Goal: Task Accomplishment & Management: Manage account settings

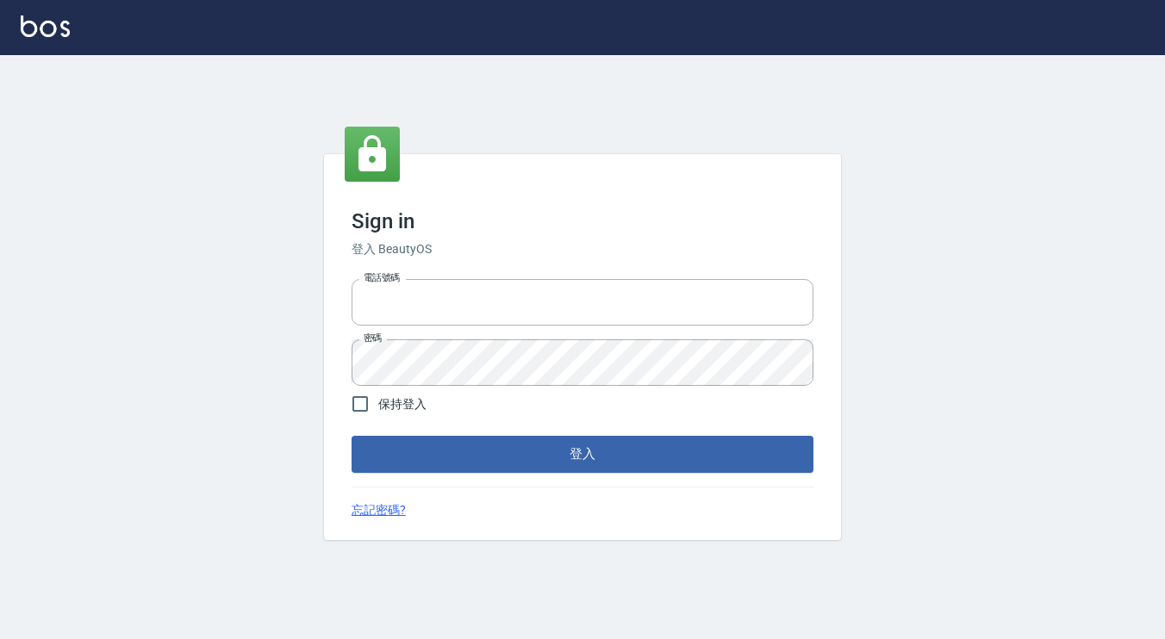
type input "0972392966"
click at [666, 458] on button "登入" at bounding box center [582, 454] width 462 height 36
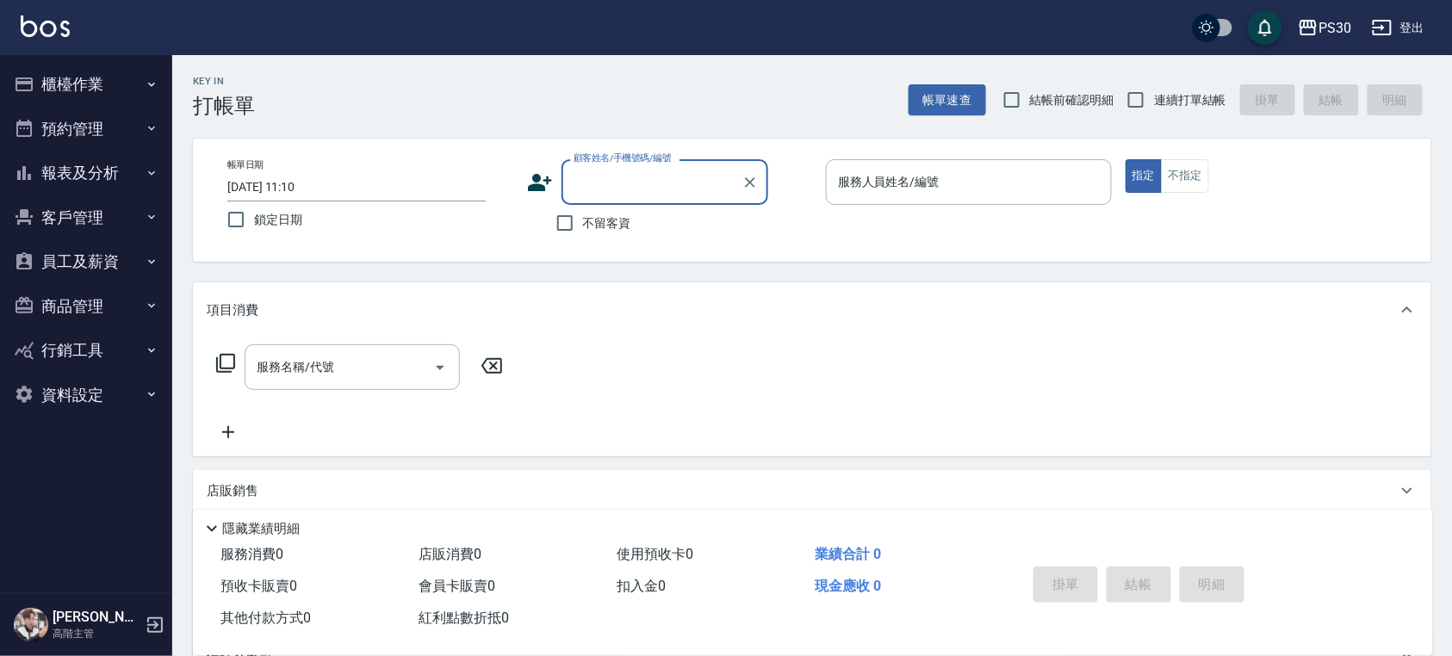
click at [65, 90] on button "櫃檯作業" at bounding box center [86, 84] width 158 height 45
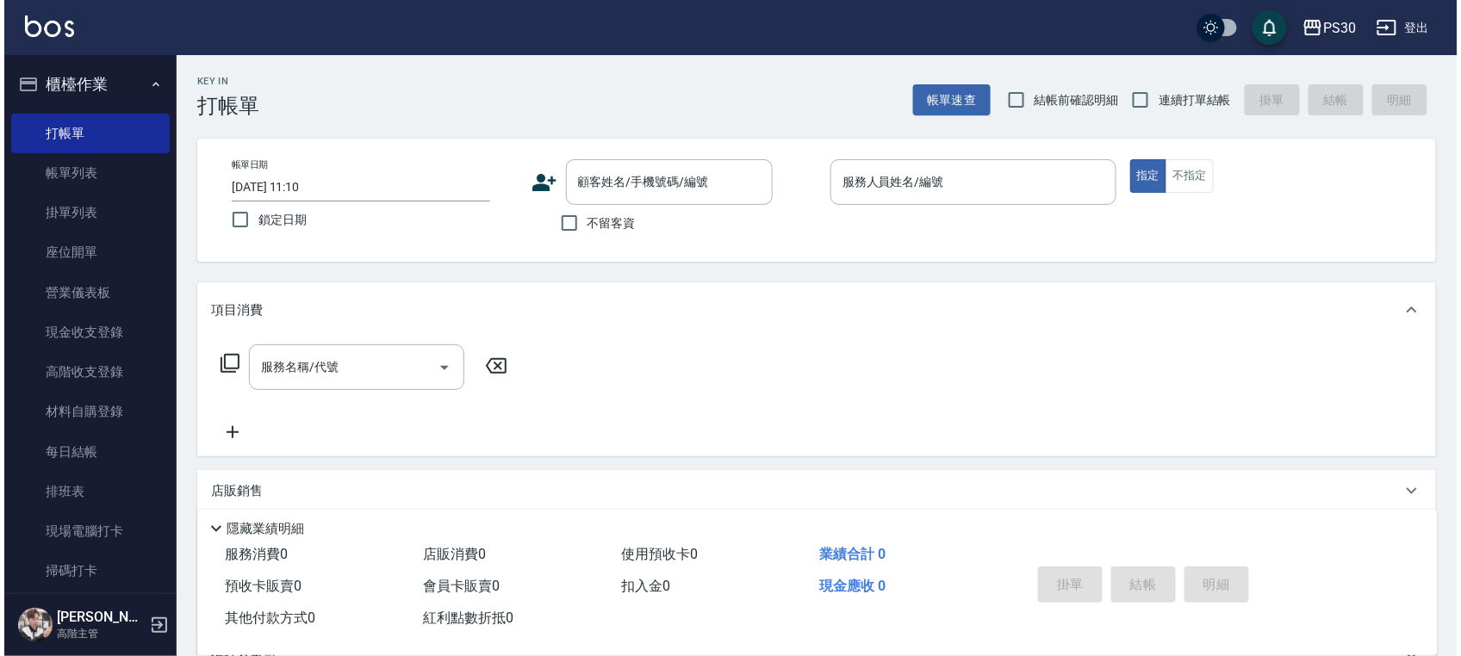
scroll to position [229, 0]
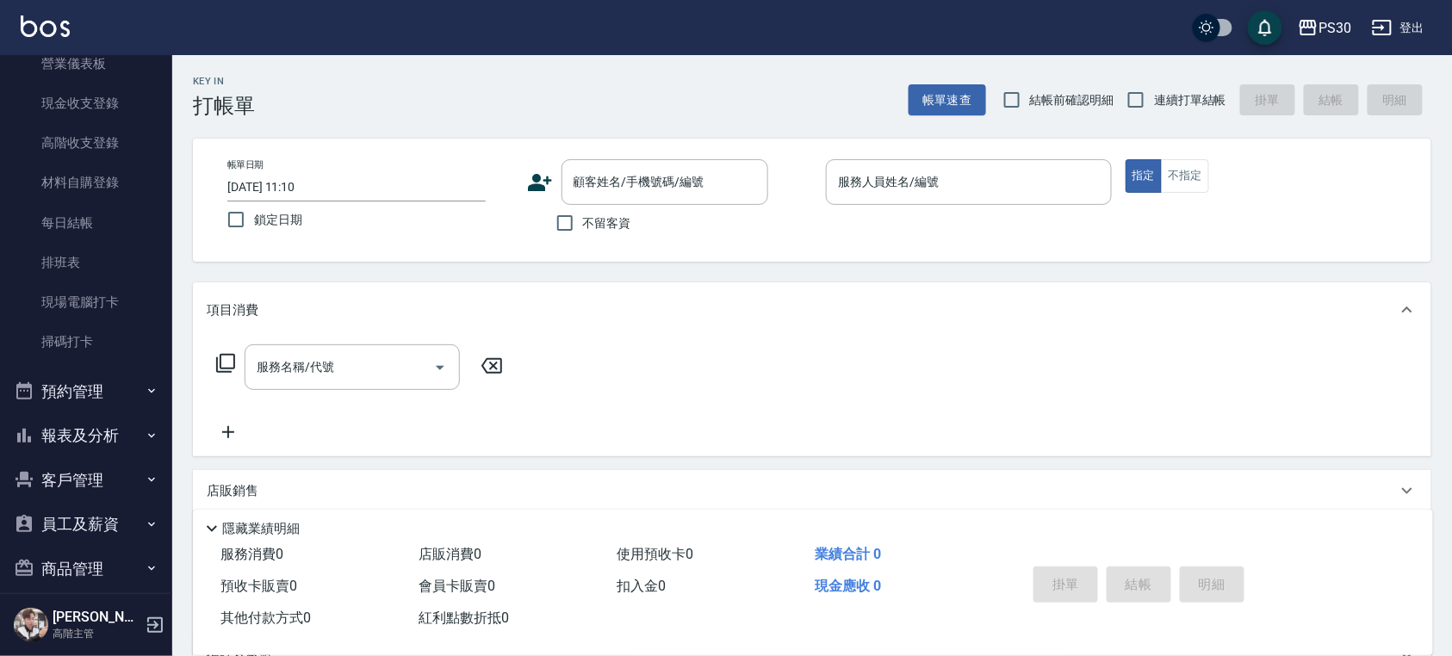
click at [79, 345] on link "掃碼打卡" at bounding box center [86, 342] width 158 height 40
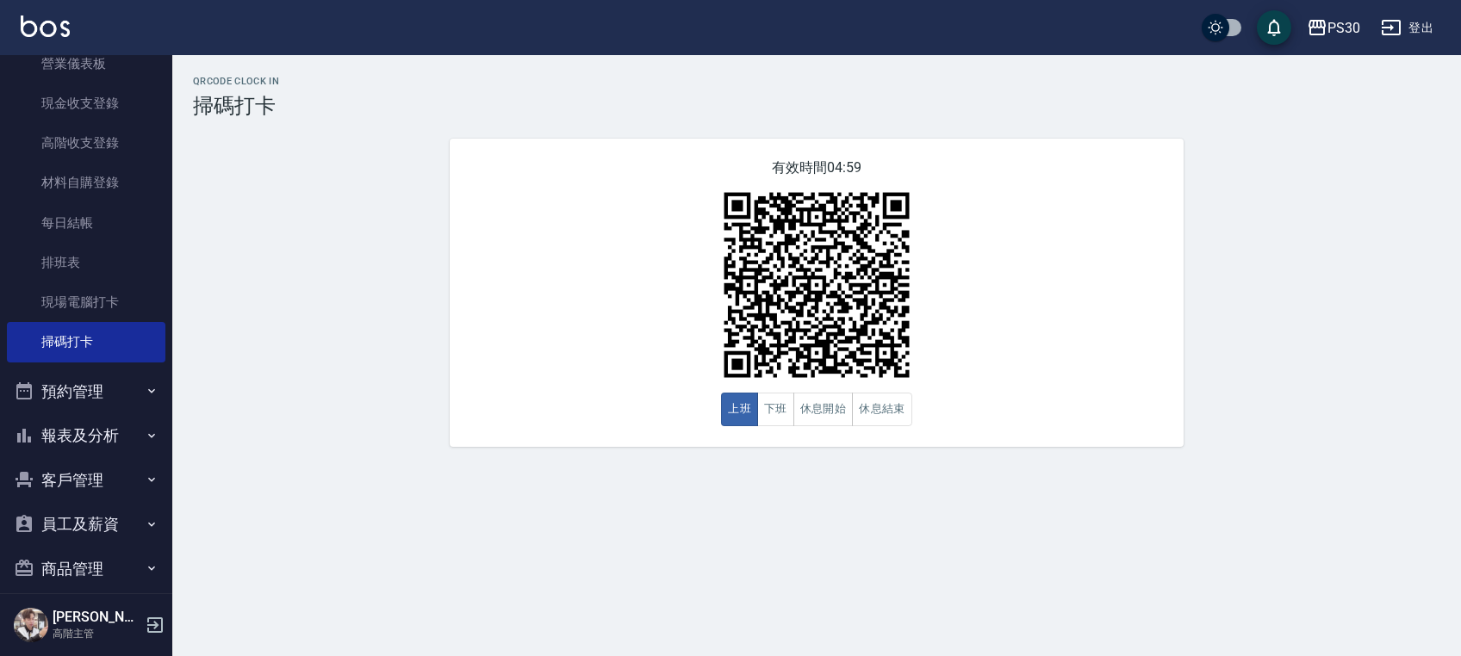
scroll to position [335, 0]
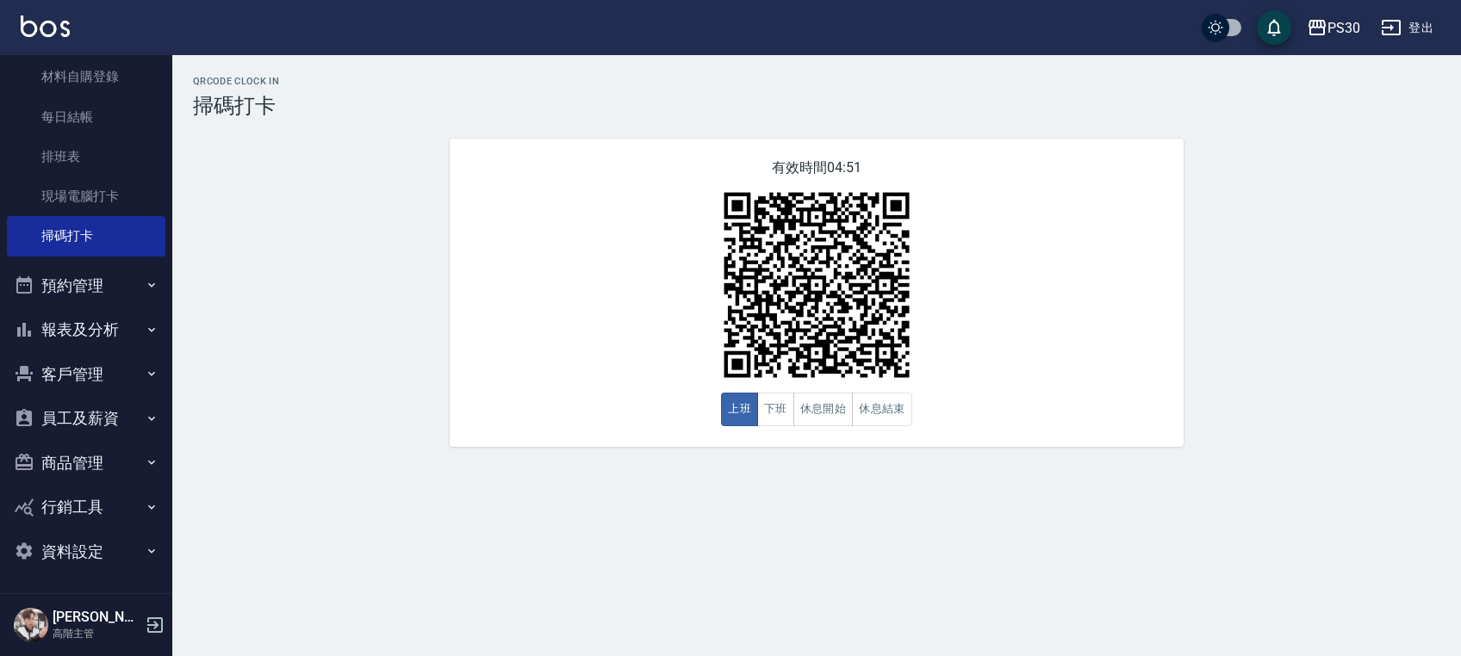
click at [96, 321] on button "報表及分析" at bounding box center [86, 330] width 158 height 45
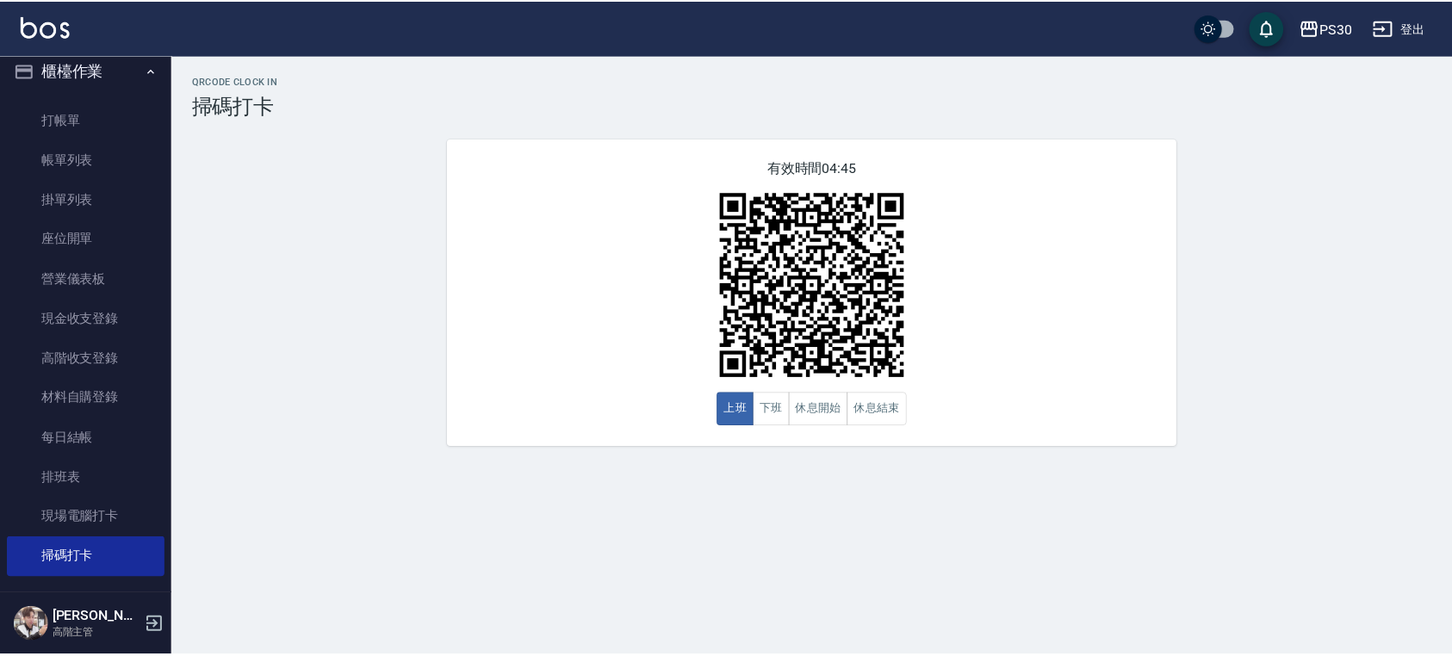
scroll to position [0, 0]
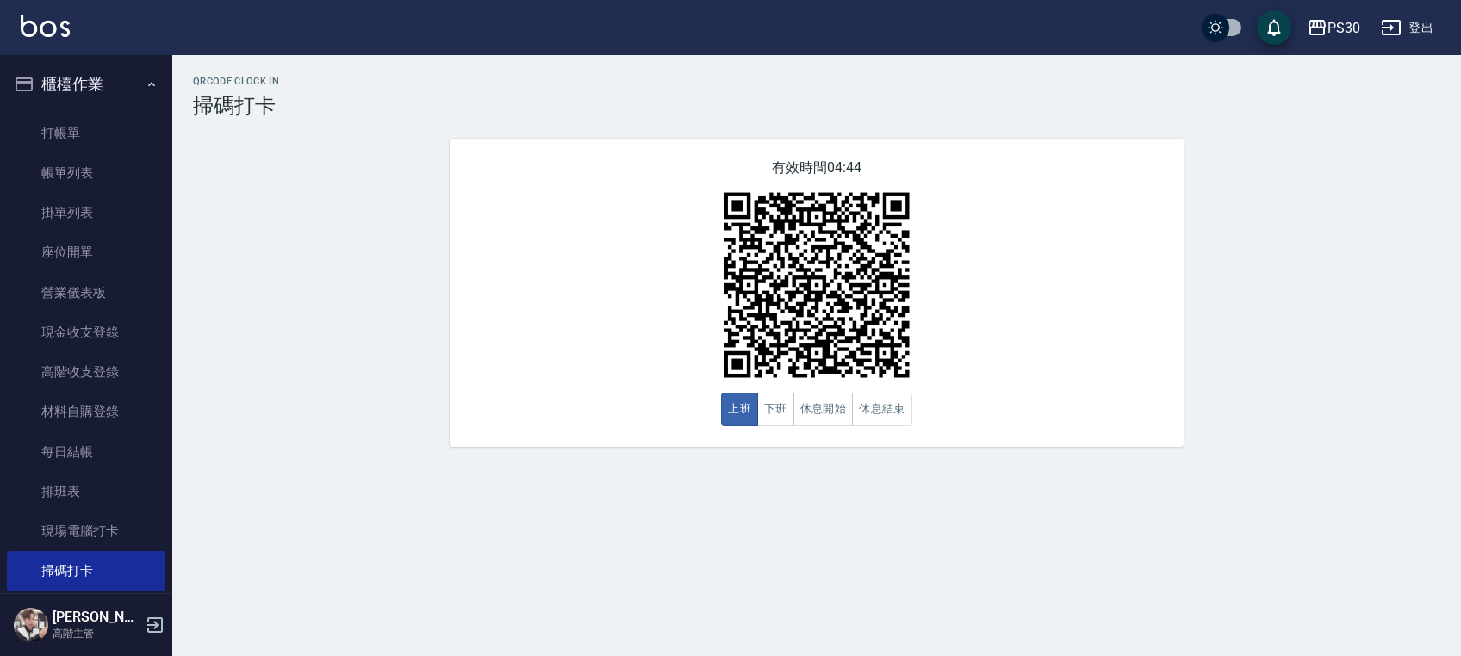
click at [94, 520] on link "現場電腦打卡" at bounding box center [86, 532] width 158 height 40
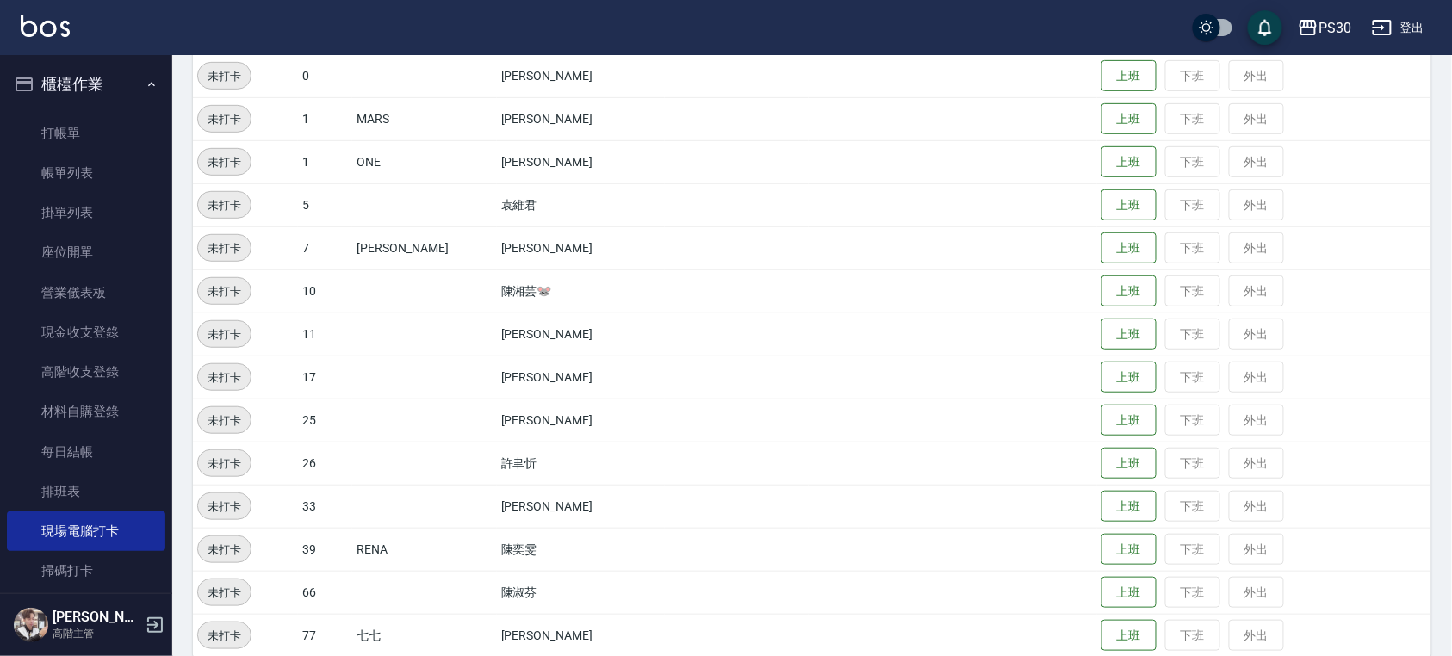
scroll to position [229, 0]
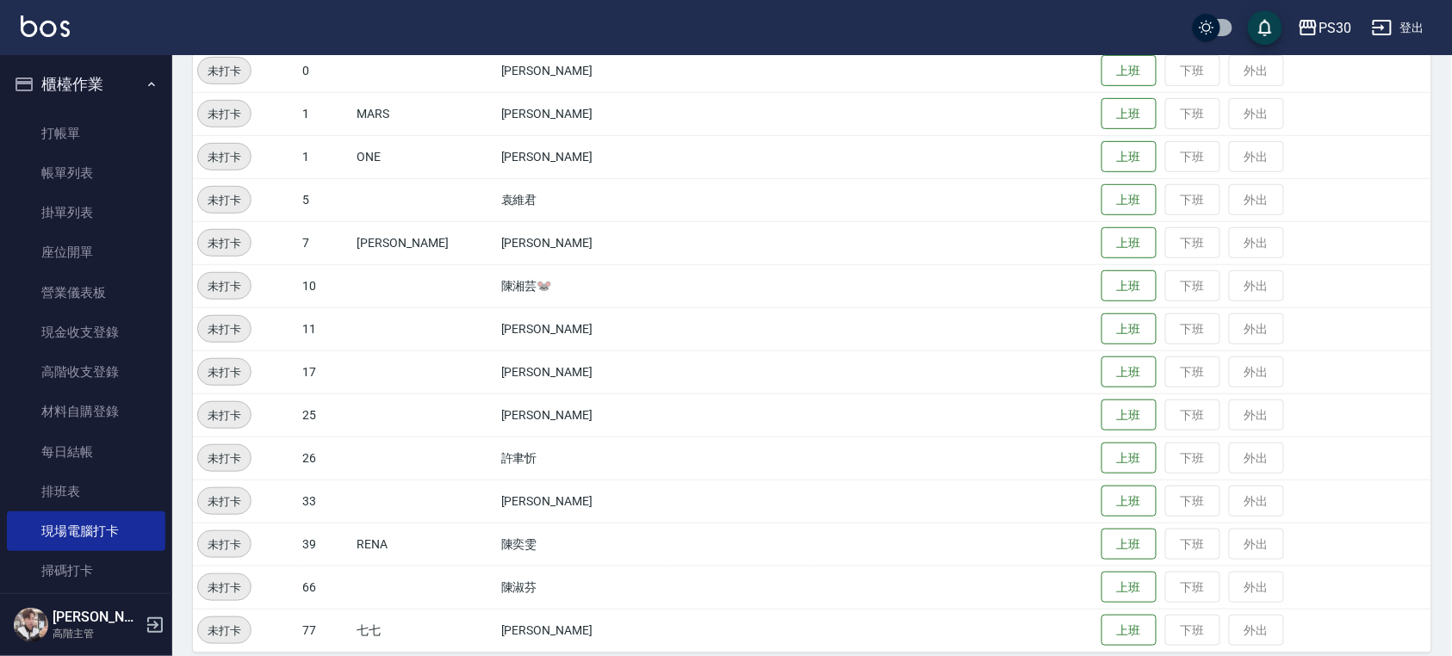
click at [117, 488] on link "排班表" at bounding box center [86, 492] width 158 height 40
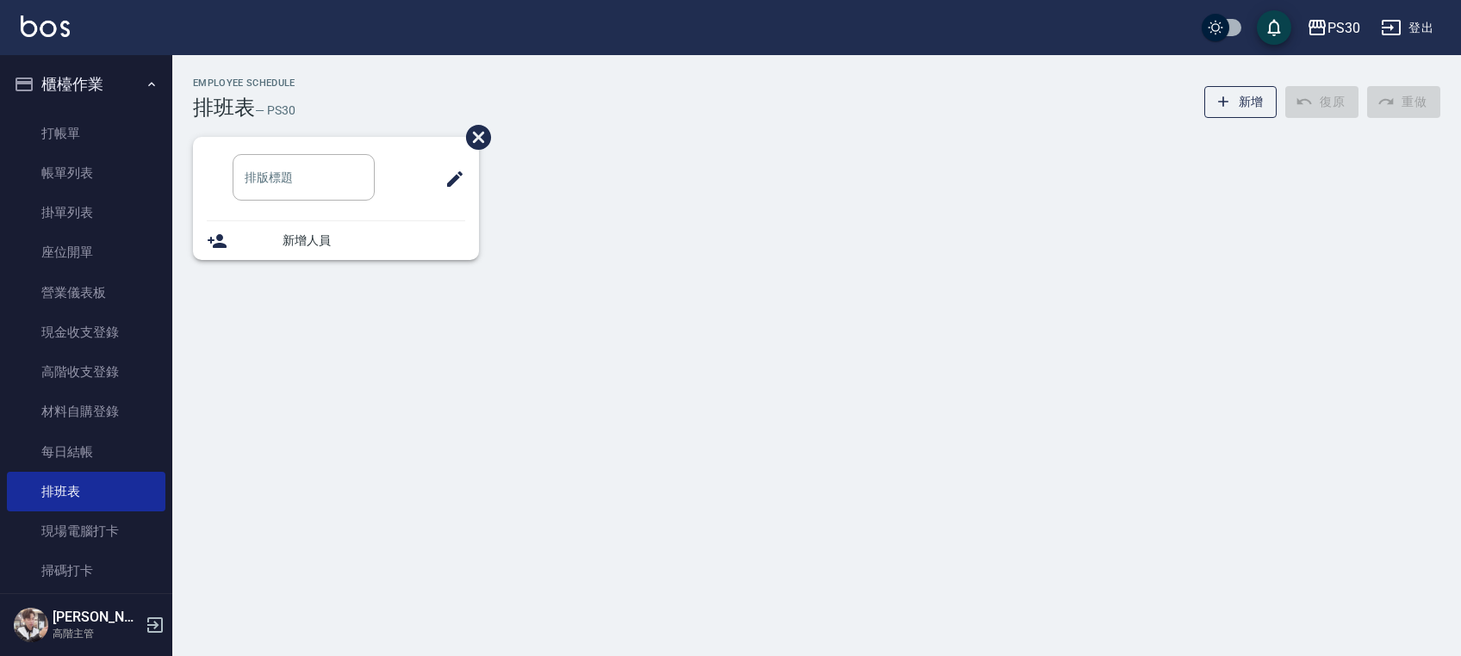
click at [115, 525] on link "現場電腦打卡" at bounding box center [86, 532] width 158 height 40
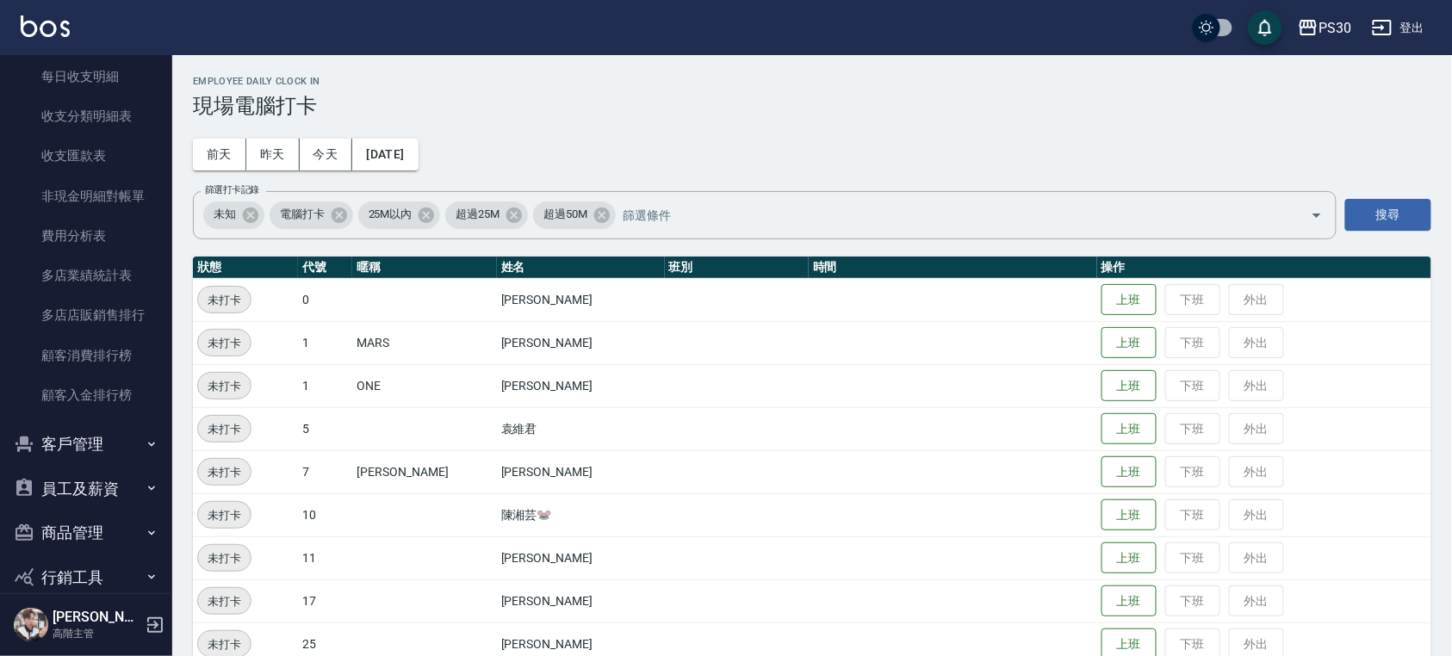
scroll to position [2023, 0]
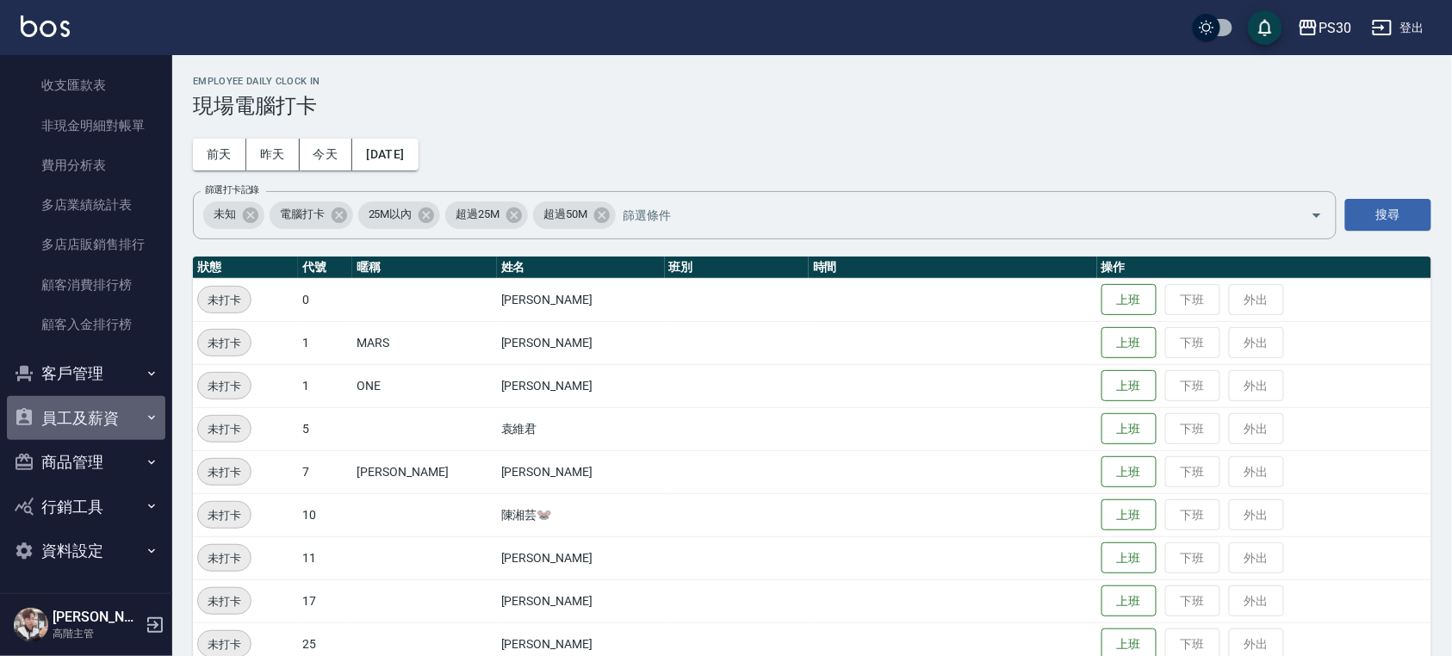
click at [114, 427] on button "員工及薪資" at bounding box center [86, 418] width 158 height 45
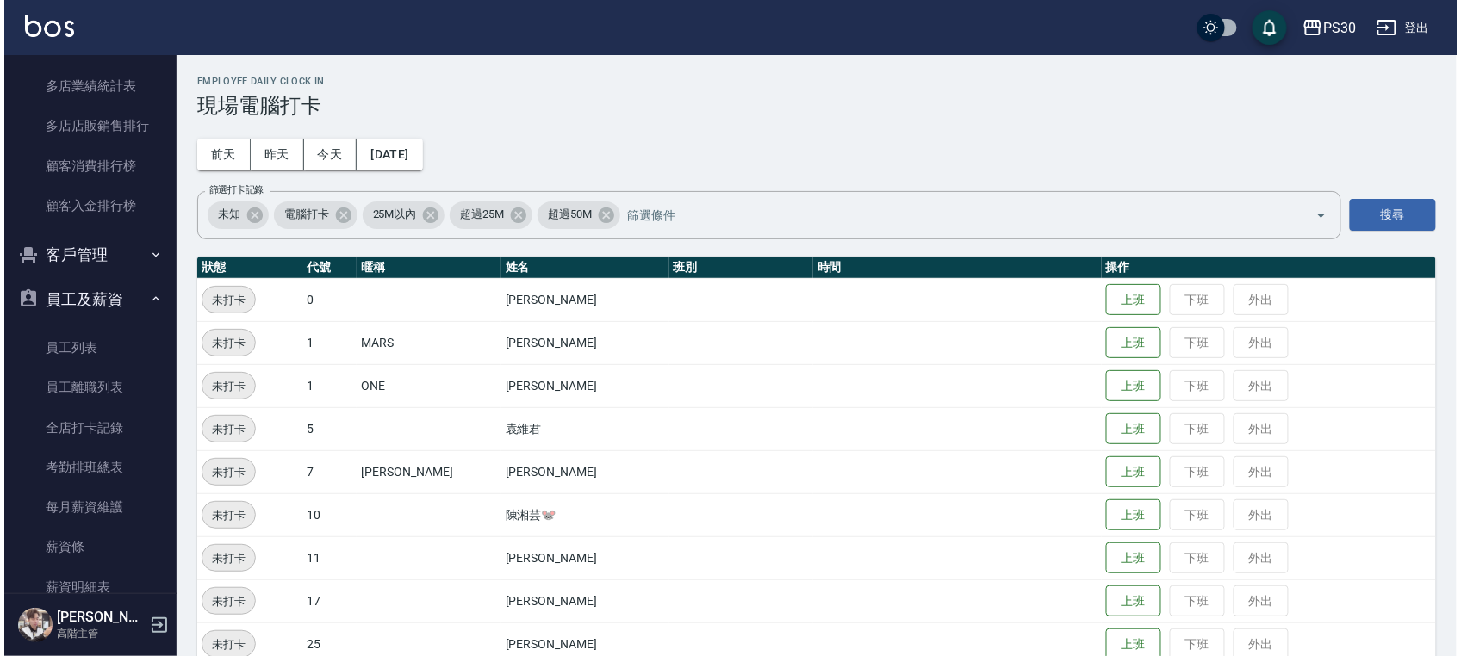
scroll to position [2252, 0]
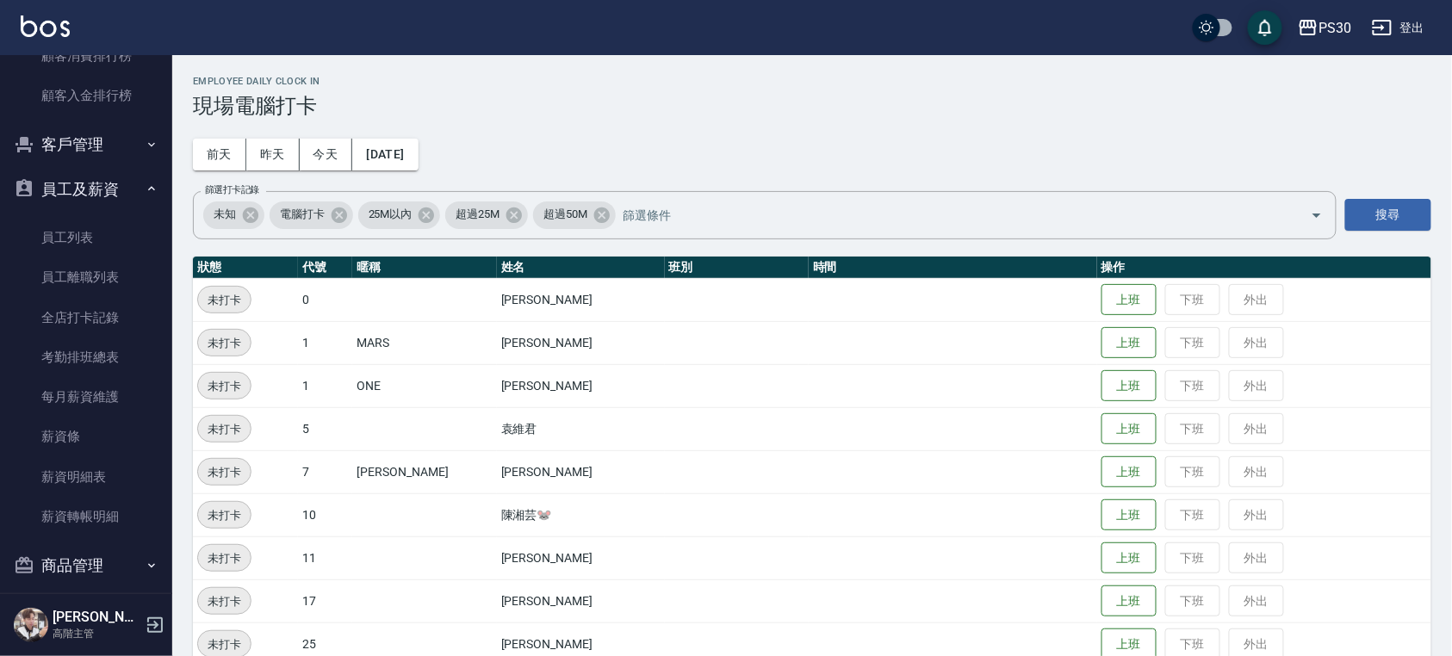
click at [95, 319] on link "全店打卡記錄" at bounding box center [86, 318] width 158 height 40
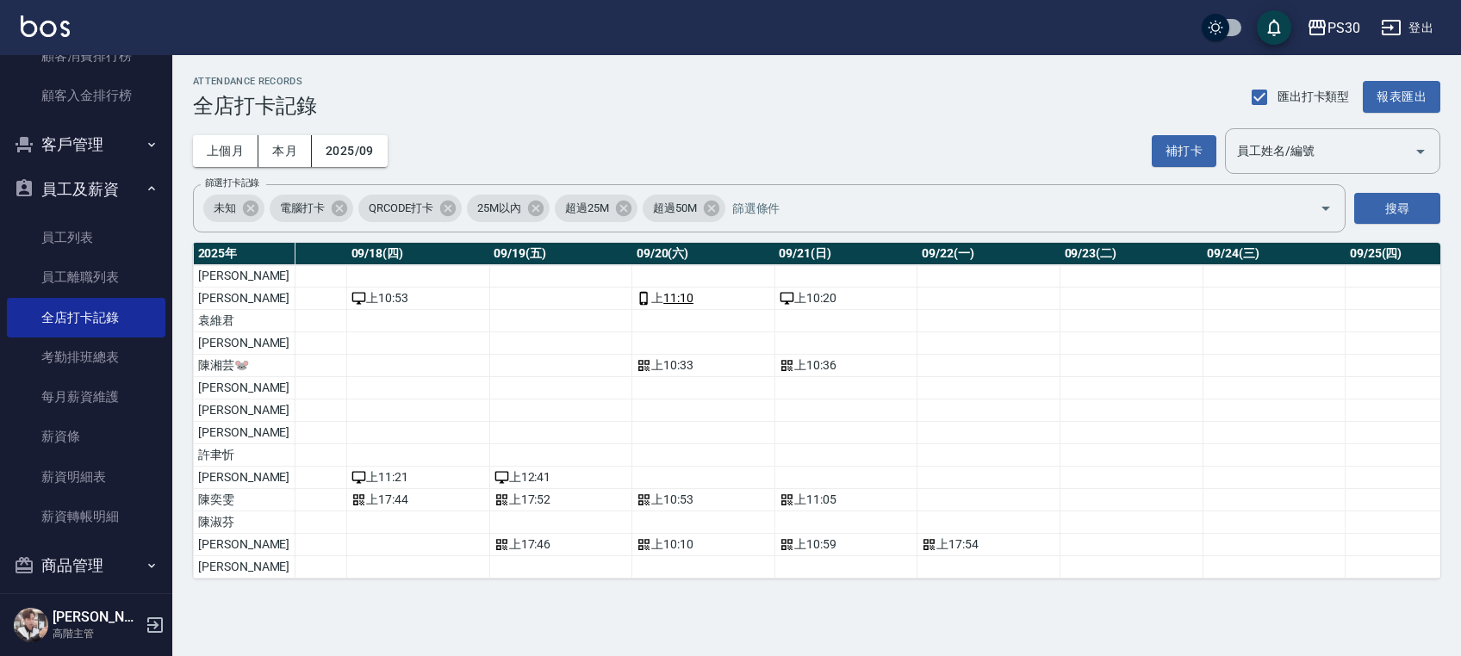
scroll to position [0, 2613]
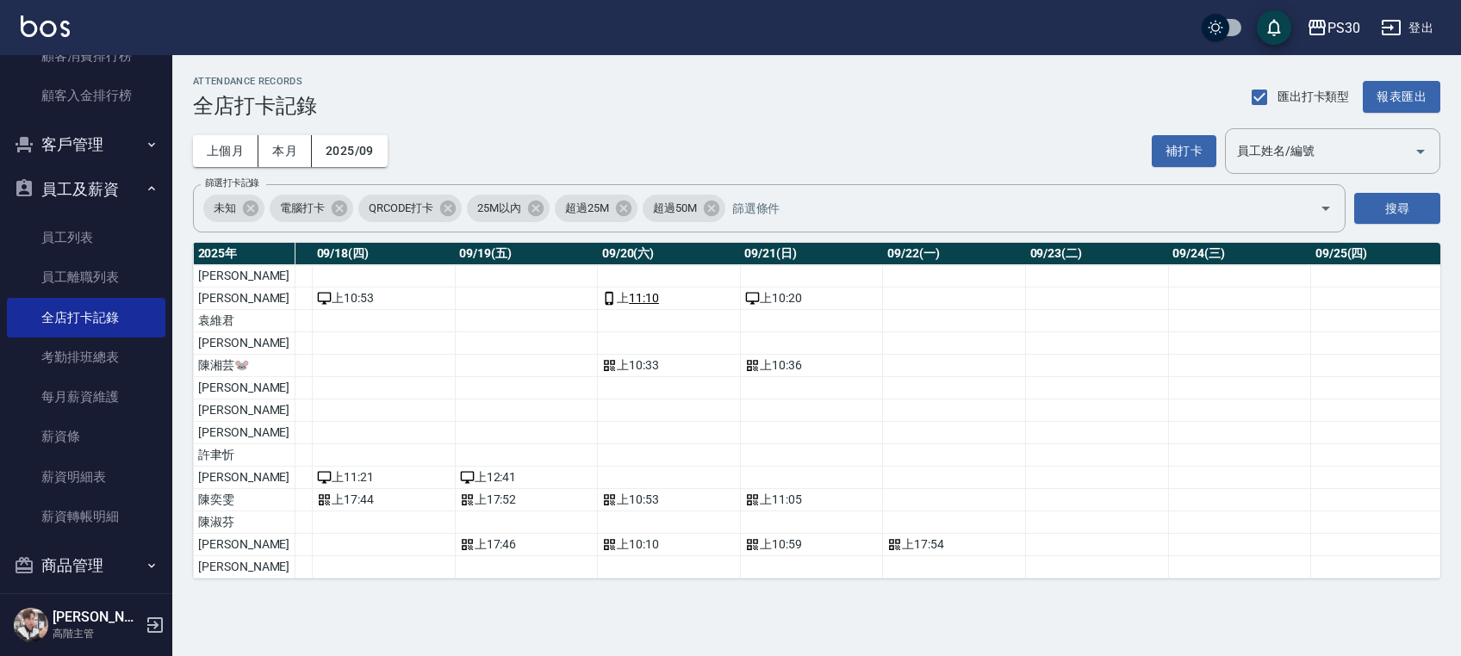
click at [1193, 152] on button "補打卡" at bounding box center [1184, 151] width 65 height 32
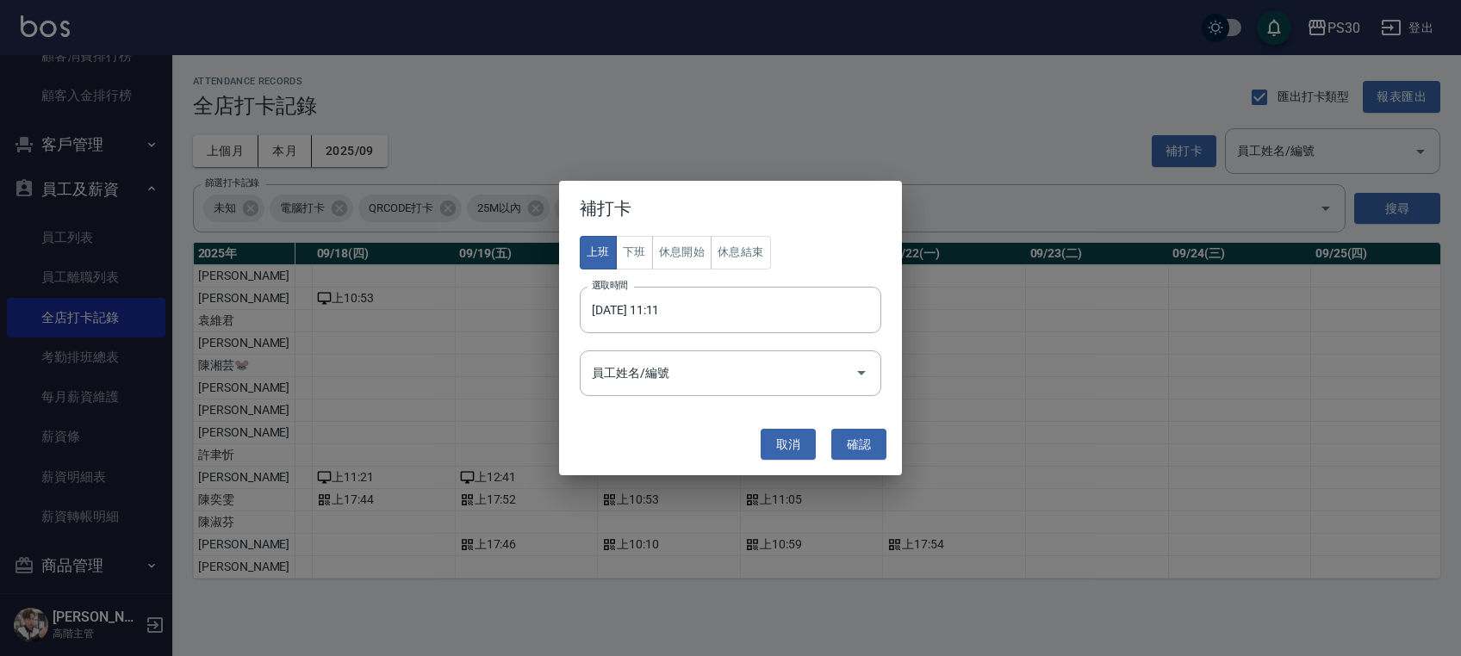
click at [704, 314] on input "2025/09/23 11:11" at bounding box center [724, 310] width 289 height 47
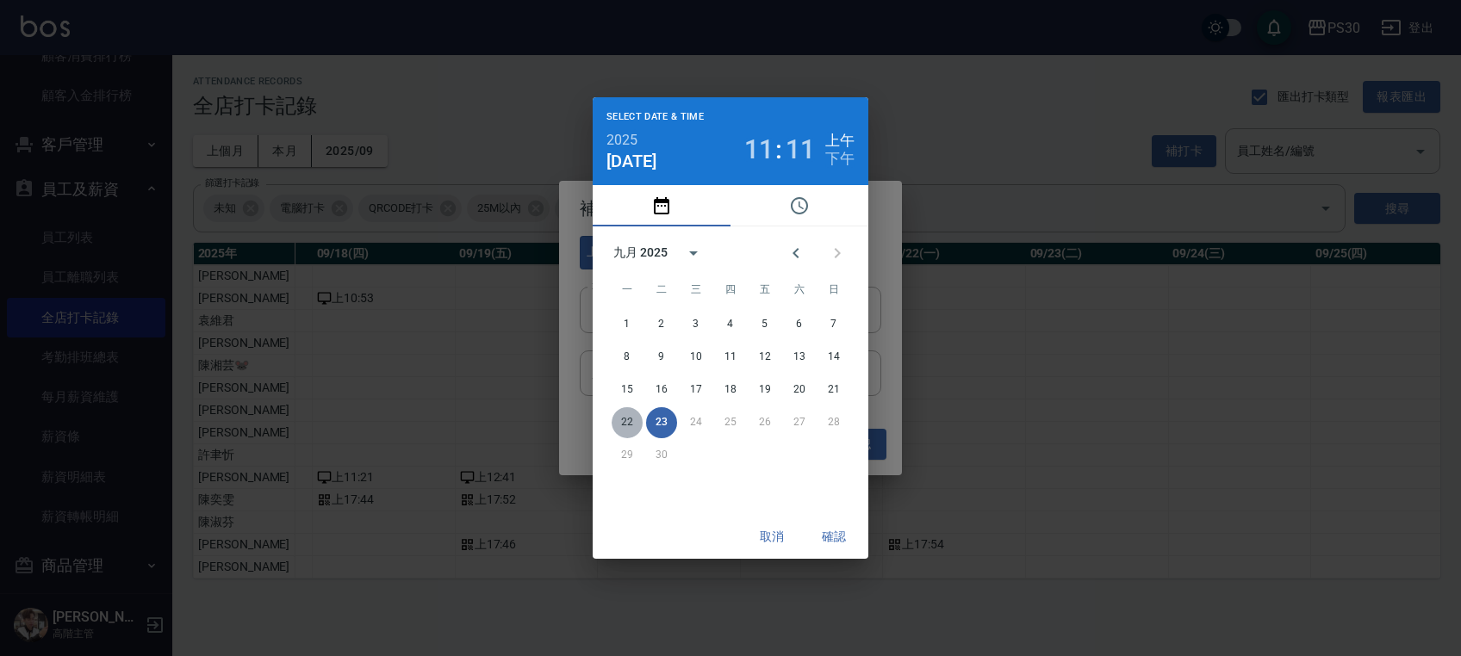
click at [621, 425] on button "22" at bounding box center [627, 422] width 31 height 31
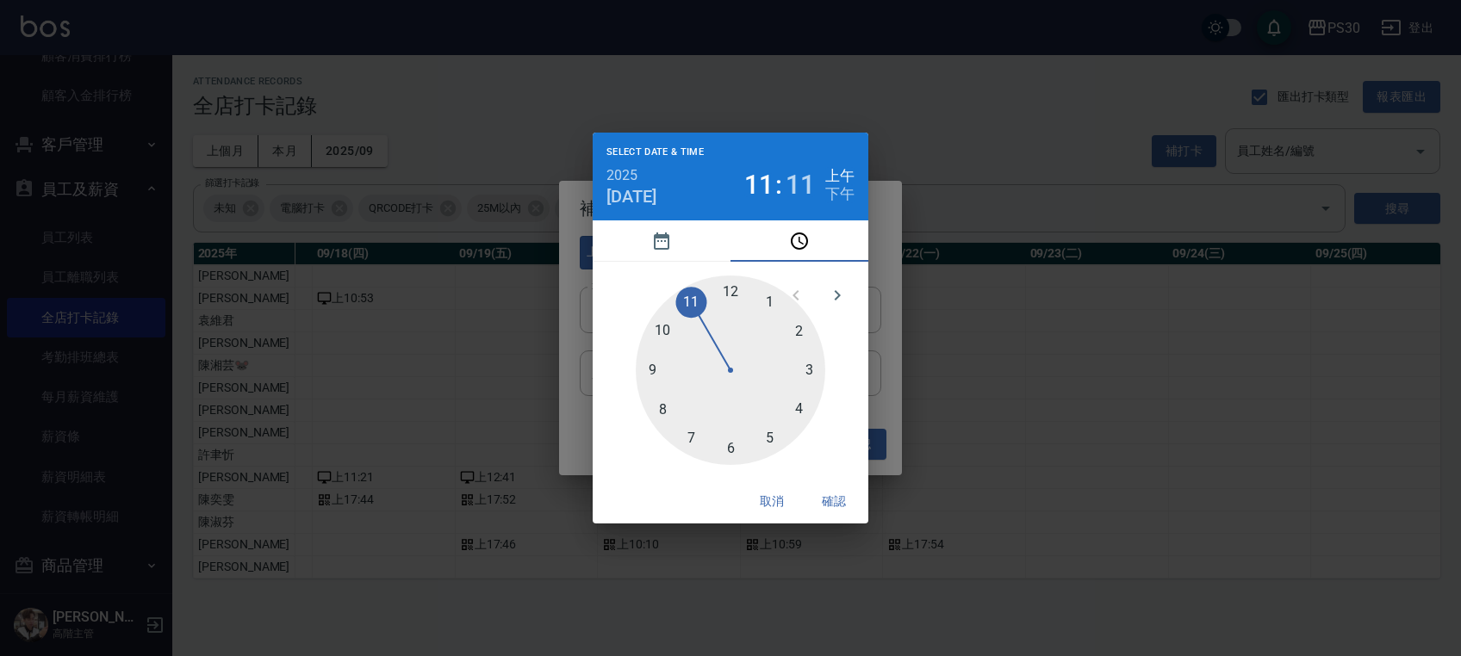
click at [665, 334] on div at bounding box center [731, 371] width 190 height 190
click at [731, 294] on div at bounding box center [731, 371] width 190 height 190
type input "2025/09/22 10:00"
click at [832, 500] on button "確認" at bounding box center [833, 502] width 55 height 32
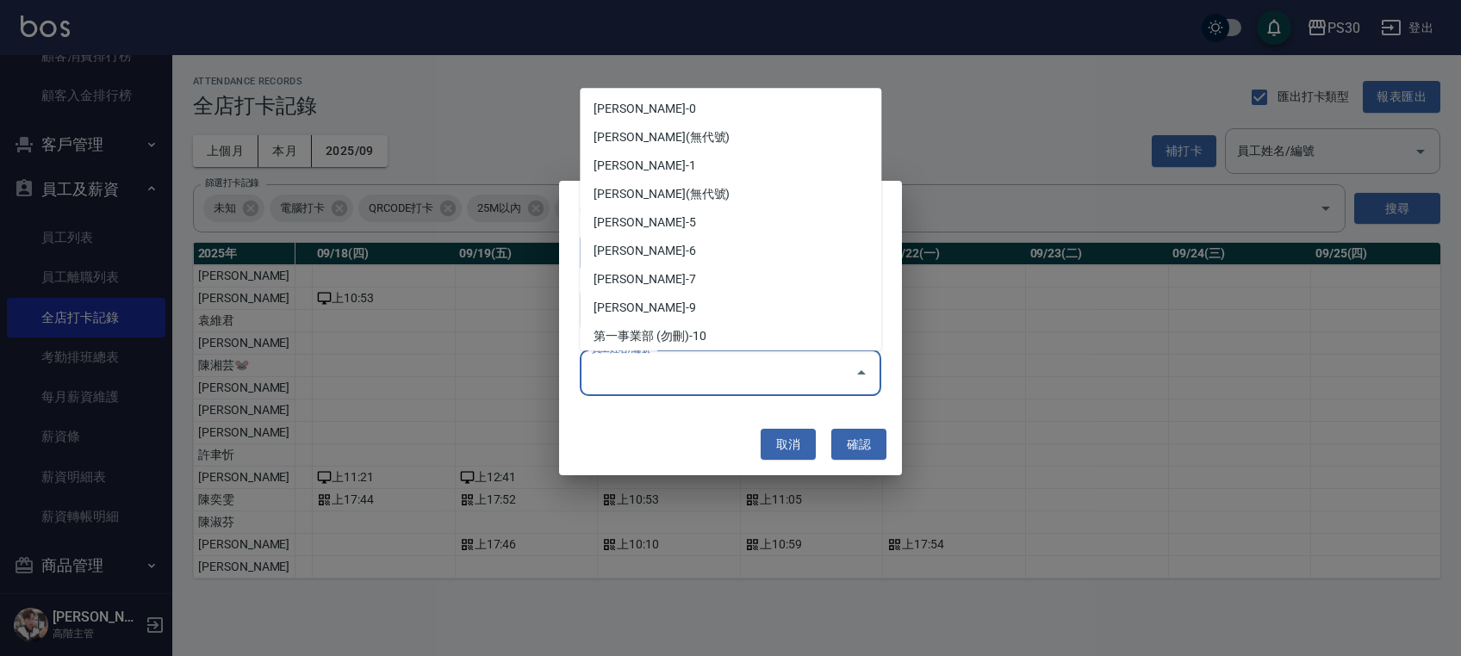
click at [707, 379] on input "員工姓名/編號" at bounding box center [717, 373] width 260 height 30
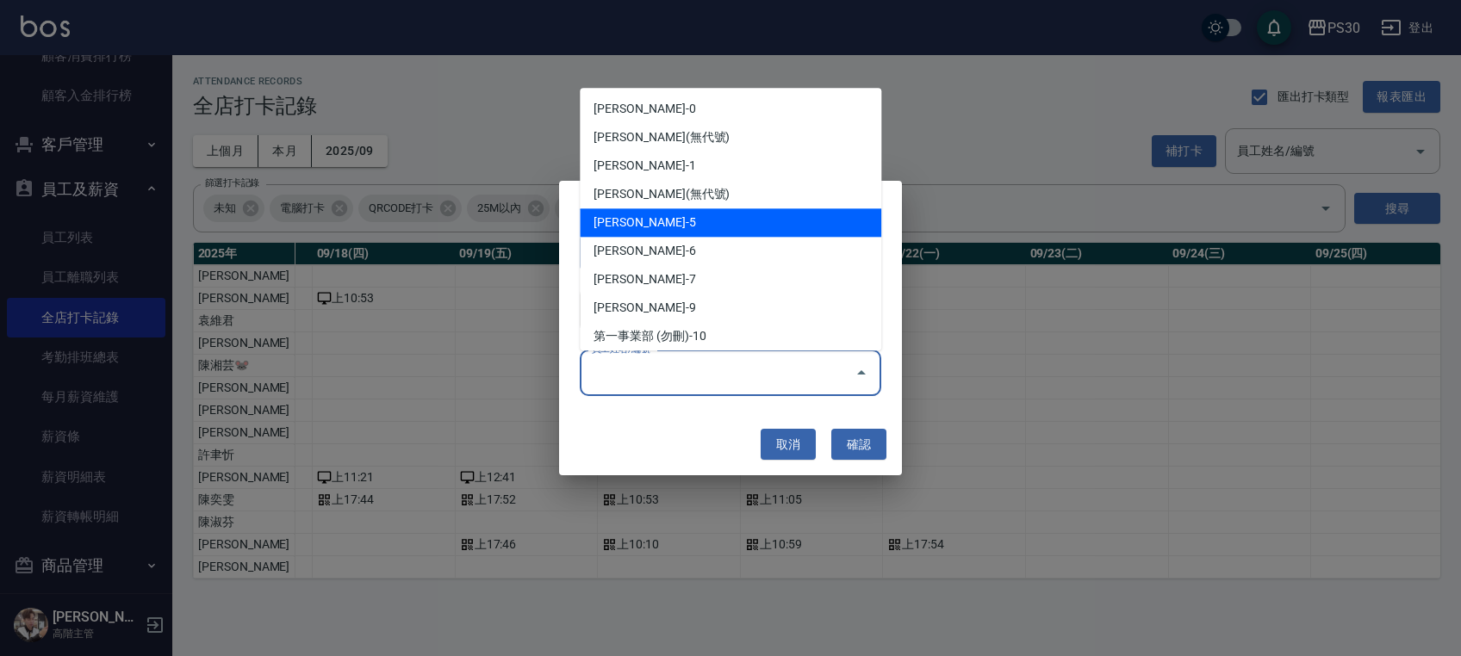
click at [667, 218] on li "袁維君-5" at bounding box center [730, 223] width 301 height 28
type input "袁維君"
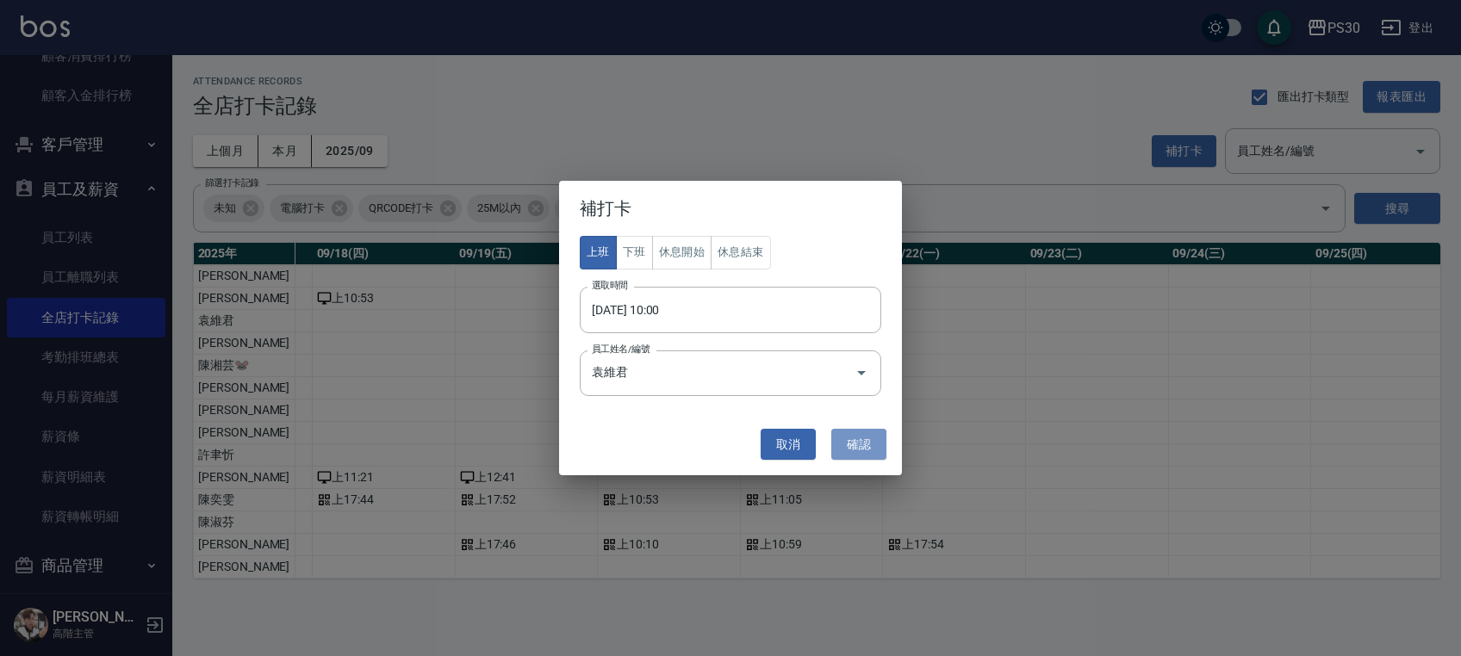
click at [861, 449] on button "確認" at bounding box center [858, 445] width 55 height 32
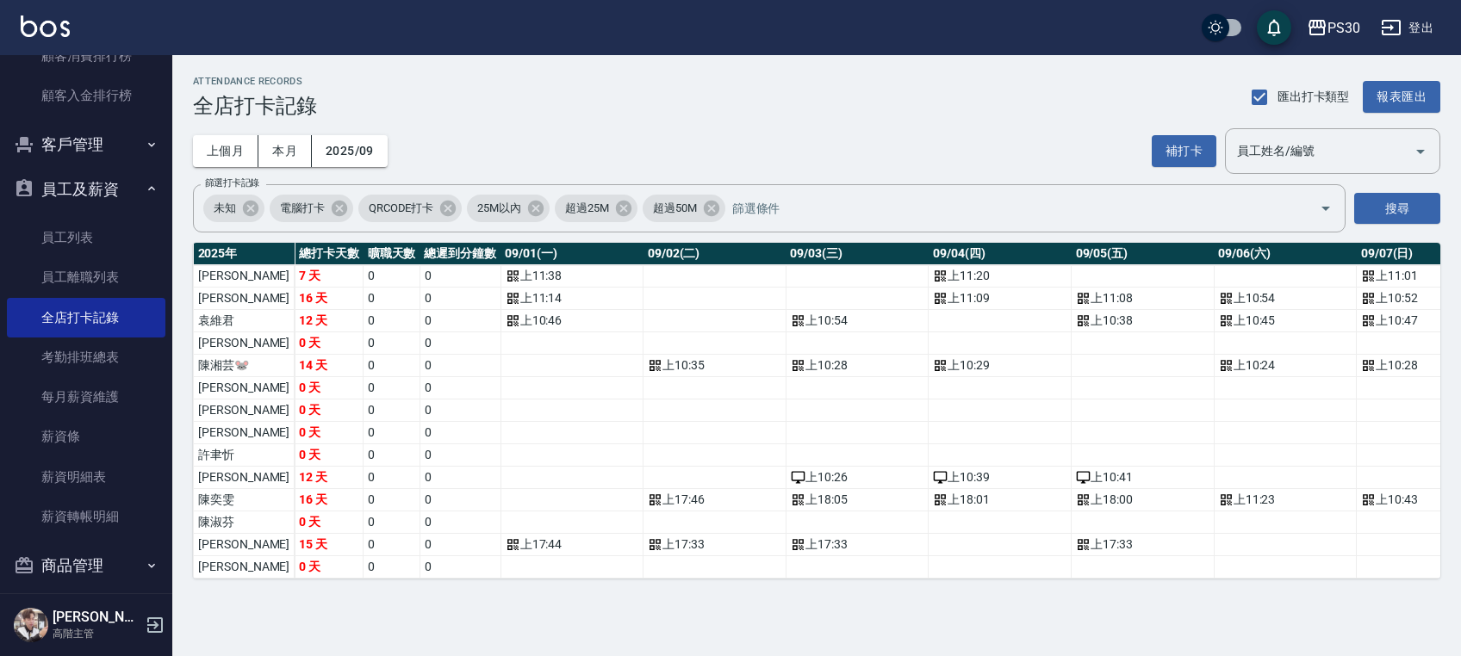
click at [1180, 153] on button "補打卡" at bounding box center [1184, 151] width 65 height 32
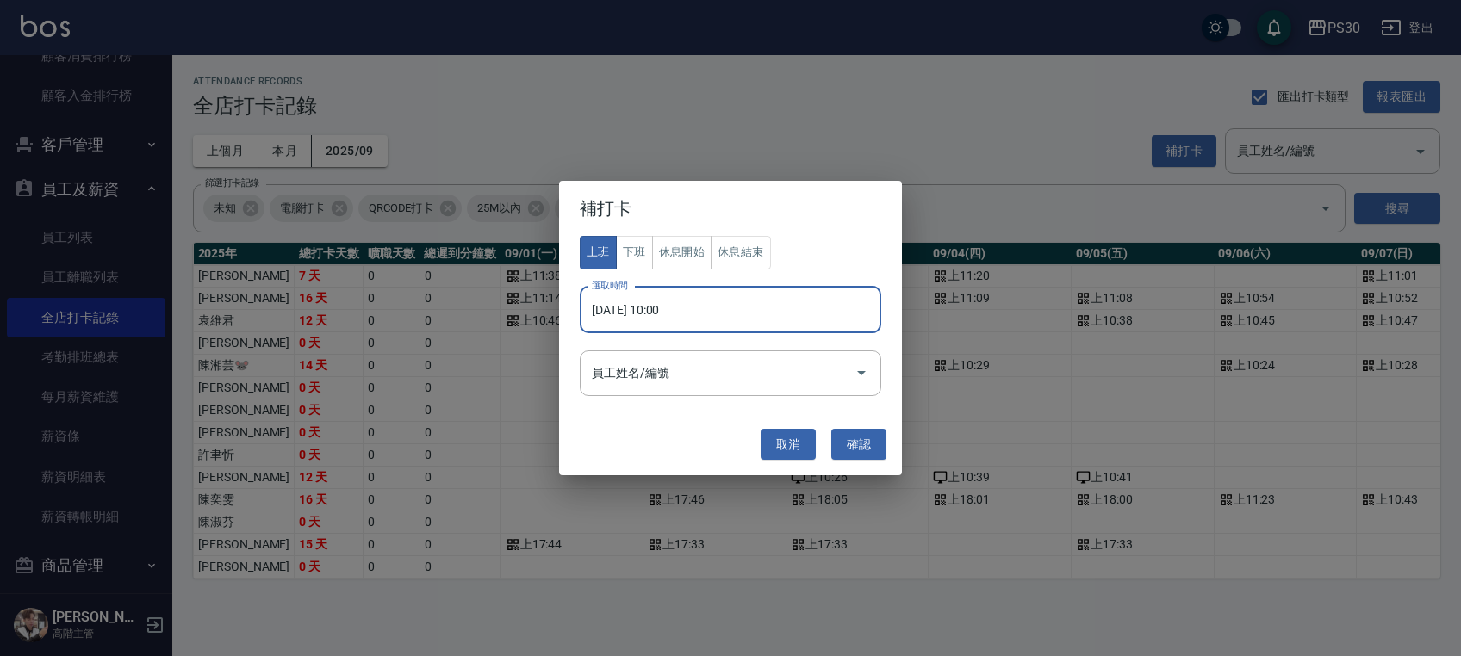
click at [658, 312] on input "2025/09/22 10:00" at bounding box center [724, 310] width 289 height 47
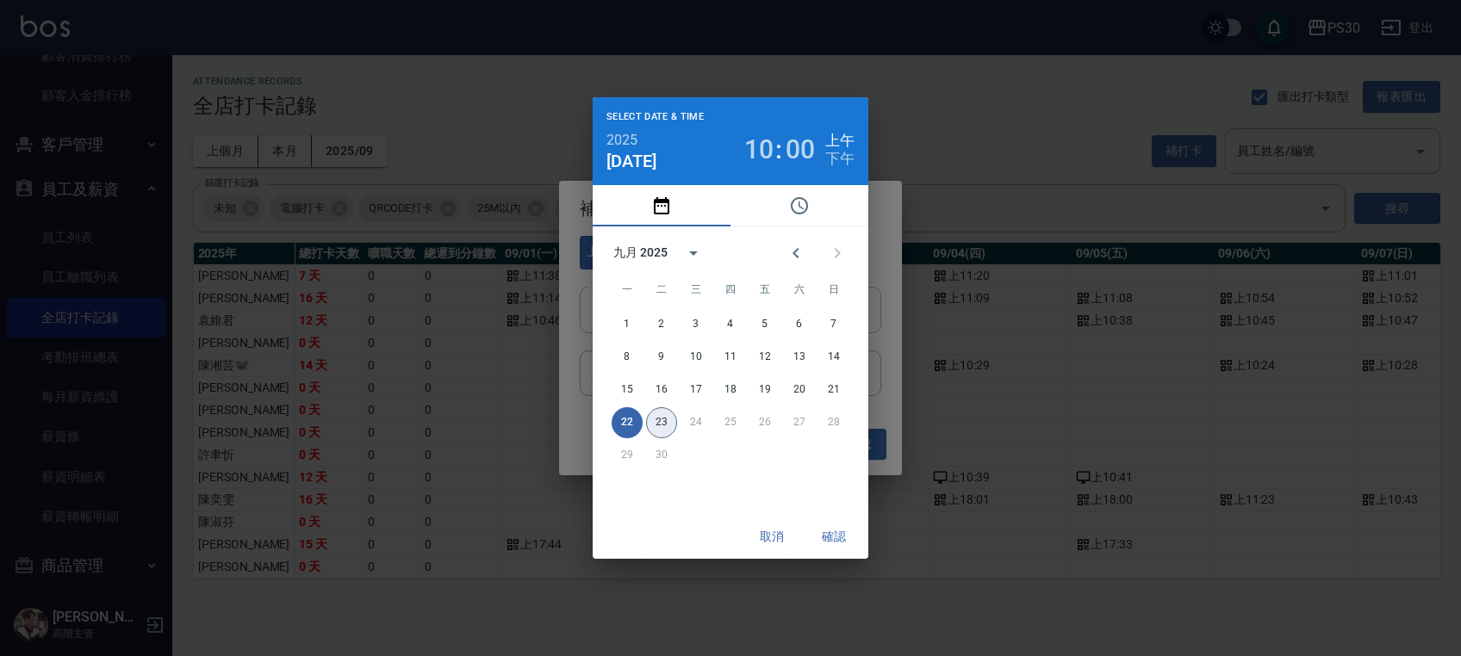
click at [662, 432] on button "23" at bounding box center [661, 422] width 31 height 31
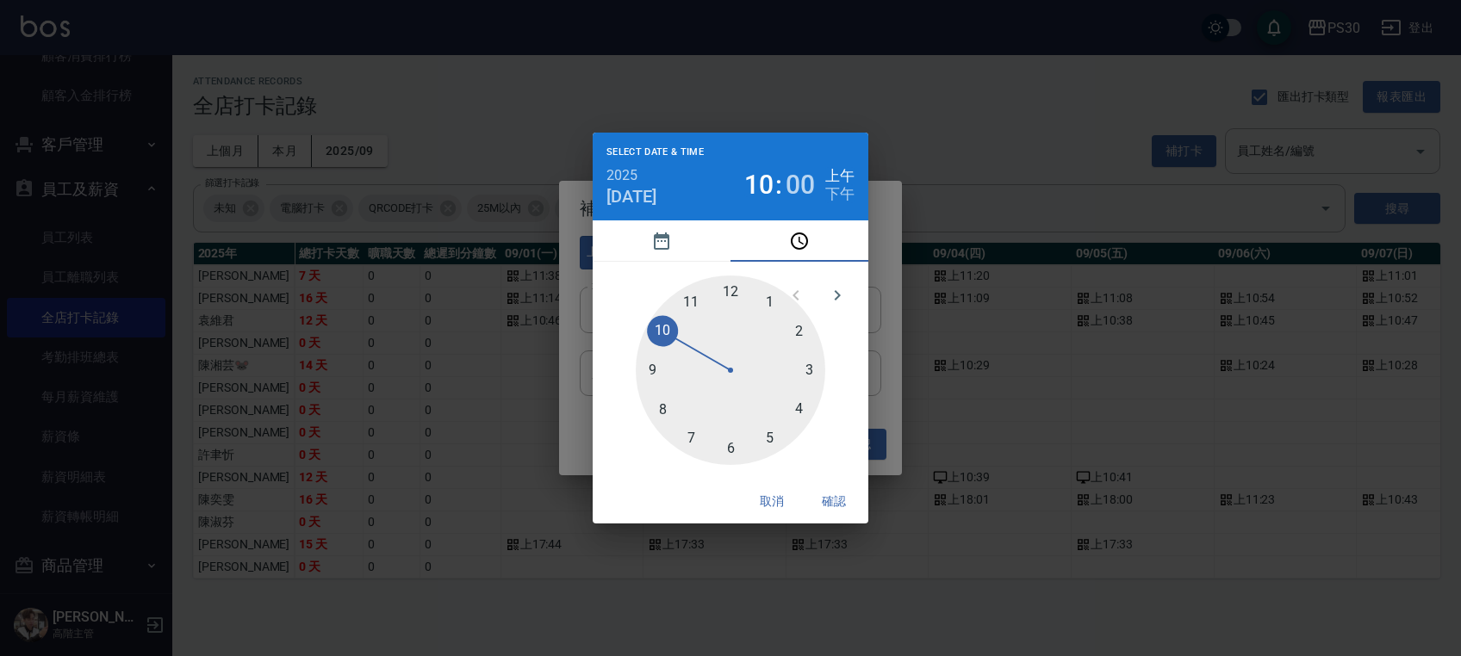
click at [653, 327] on div at bounding box center [731, 371] width 190 height 190
click at [724, 455] on div at bounding box center [731, 371] width 190 height 190
type input "2025/09/23 10:31"
click at [825, 493] on button "確認" at bounding box center [833, 502] width 55 height 32
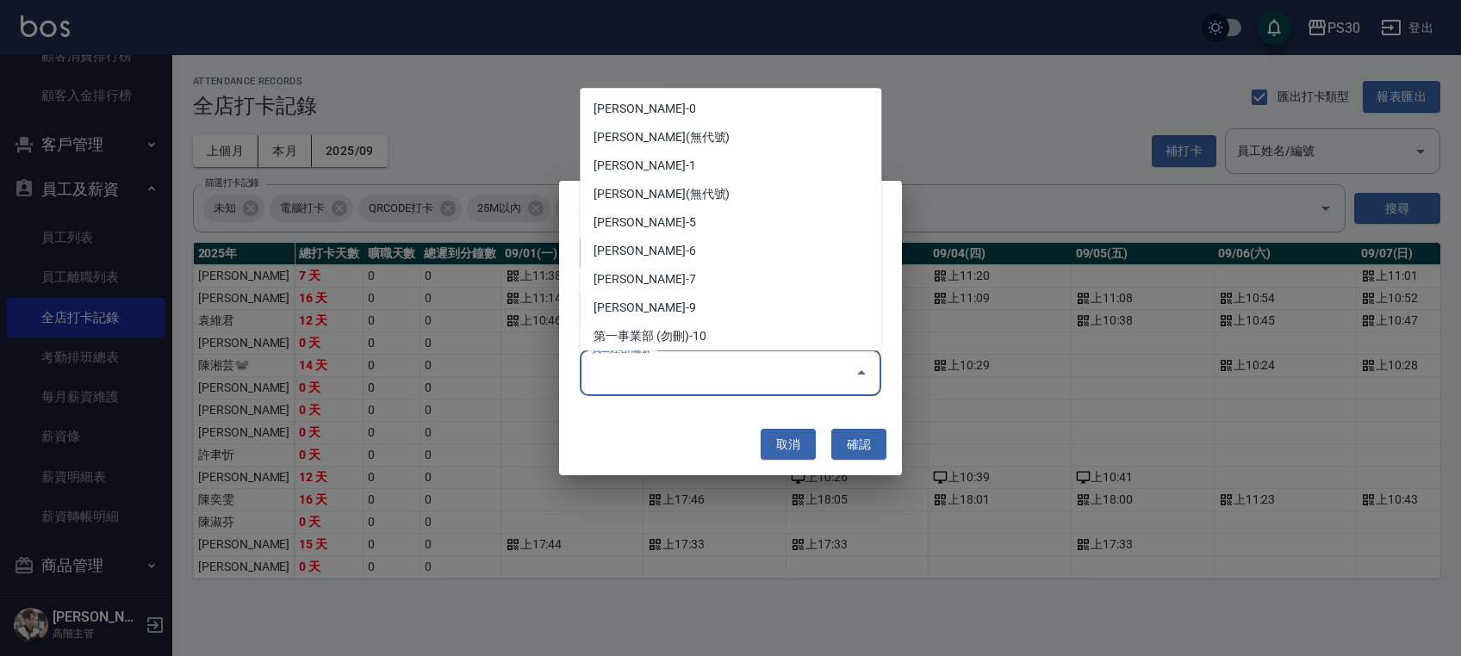
click at [780, 374] on input "員工姓名/編號" at bounding box center [717, 373] width 260 height 30
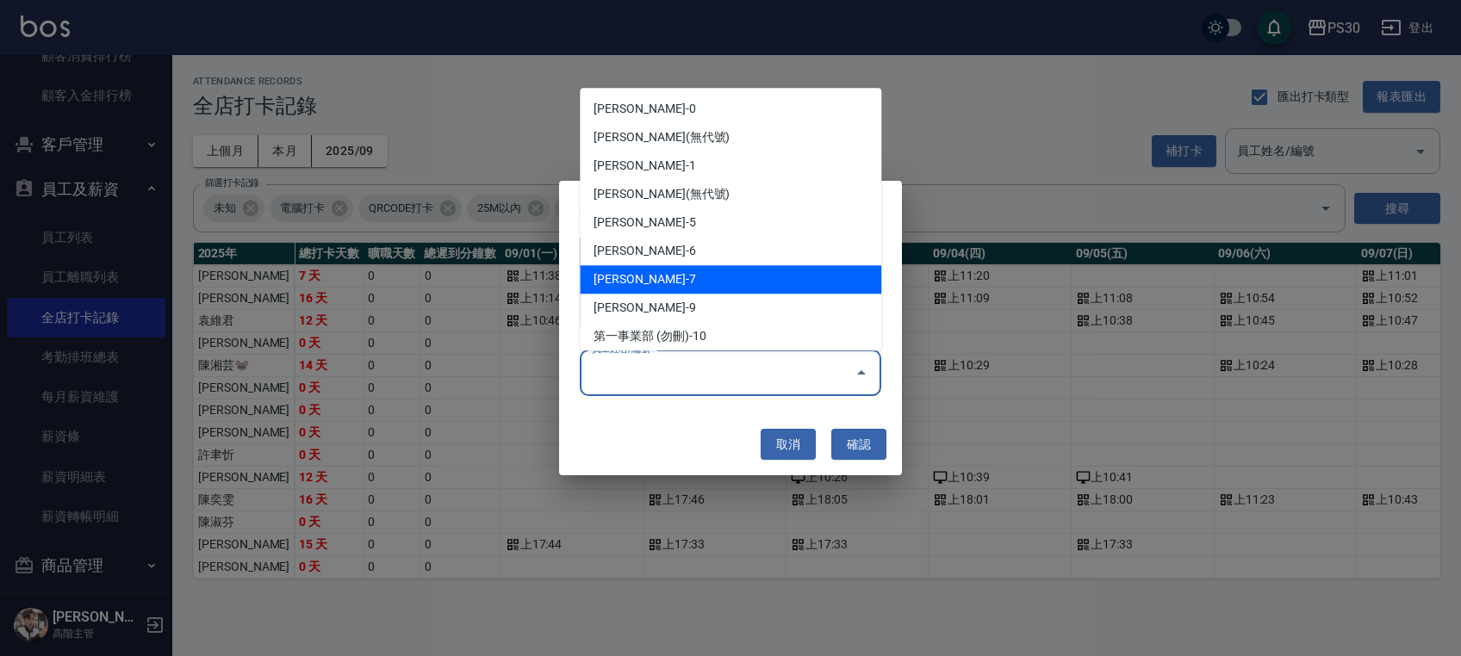
scroll to position [115, 0]
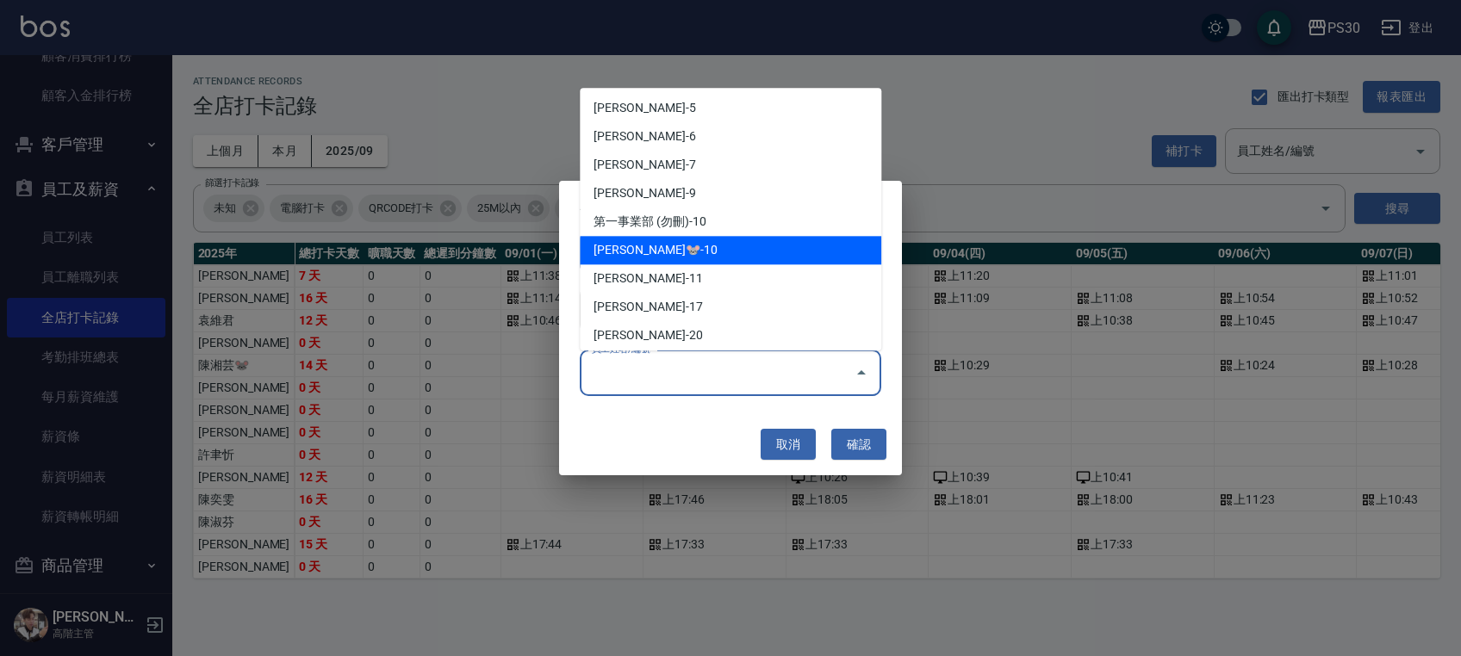
click at [728, 239] on li "陳湘芸🐭-10" at bounding box center [730, 251] width 301 height 28
type input "陳湘芸🐭"
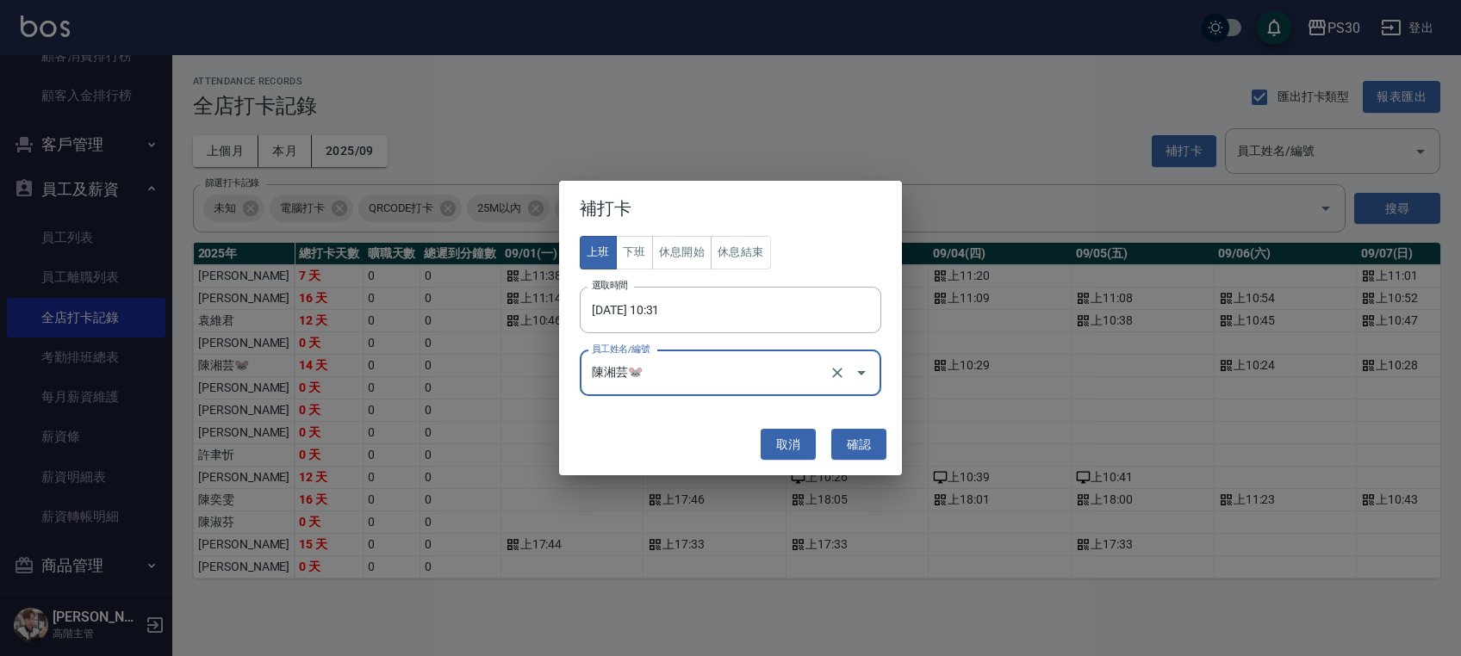
click at [859, 444] on button "確認" at bounding box center [858, 445] width 55 height 32
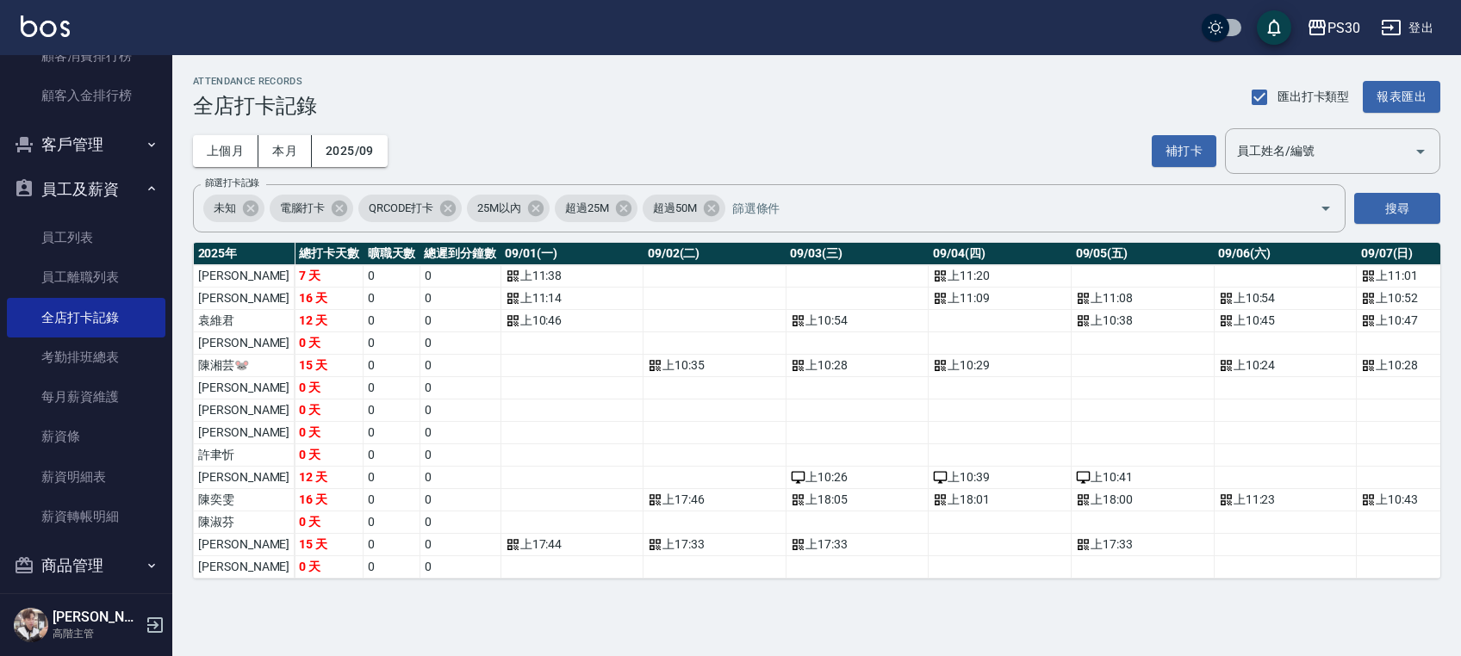
click at [1173, 155] on button "補打卡" at bounding box center [1184, 151] width 65 height 32
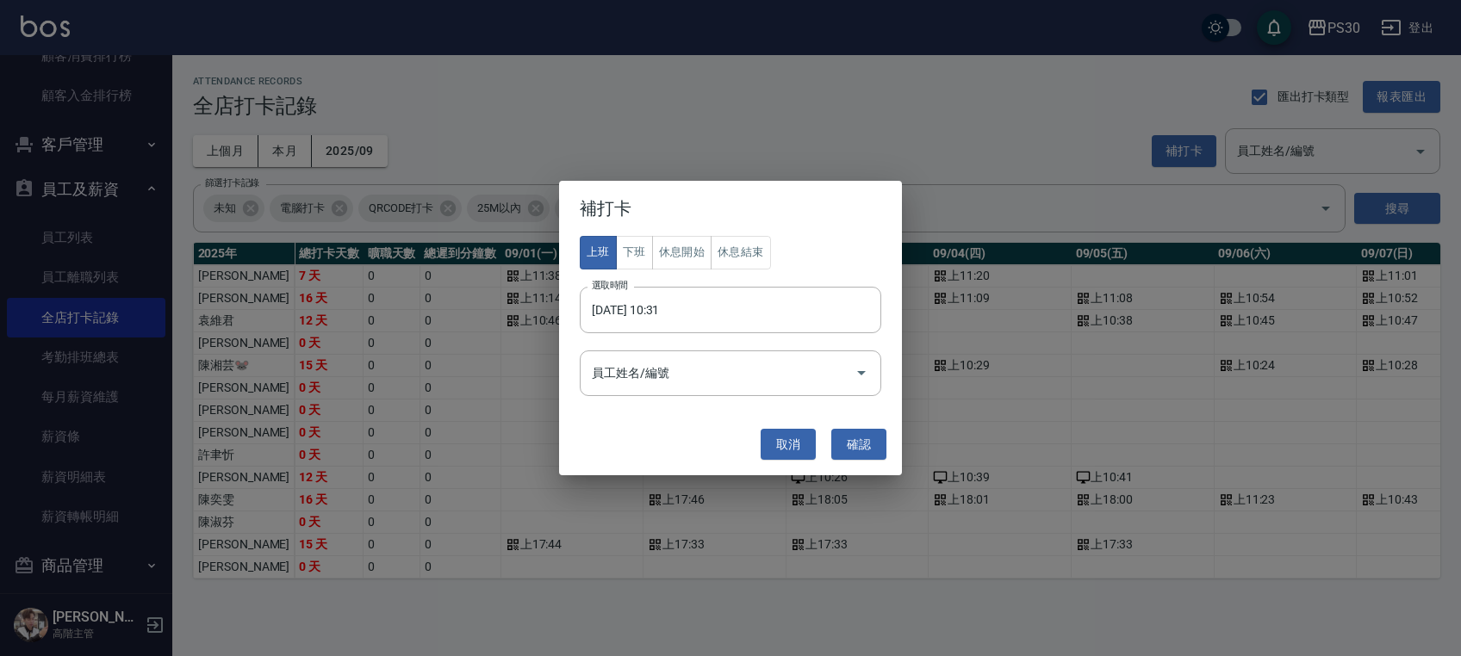
click at [780, 376] on input "員工姓名/編號" at bounding box center [717, 373] width 260 height 30
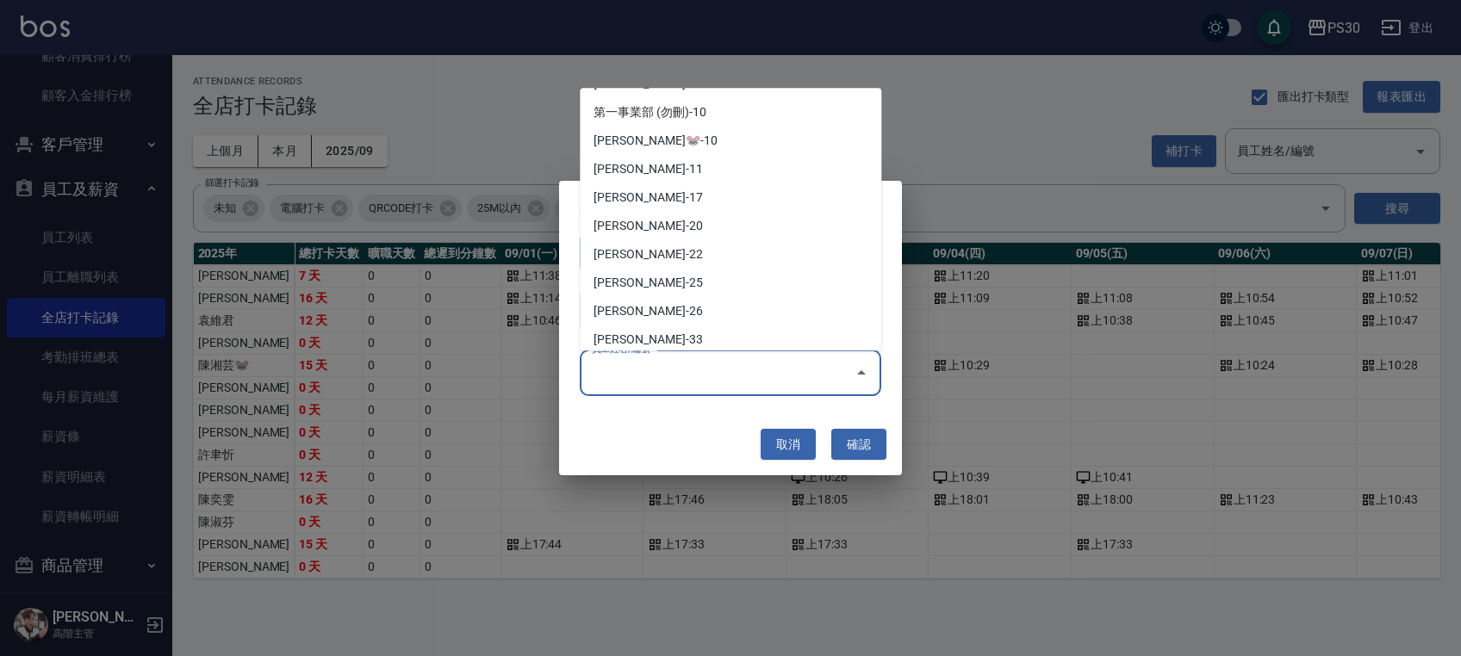
scroll to position [229, 0]
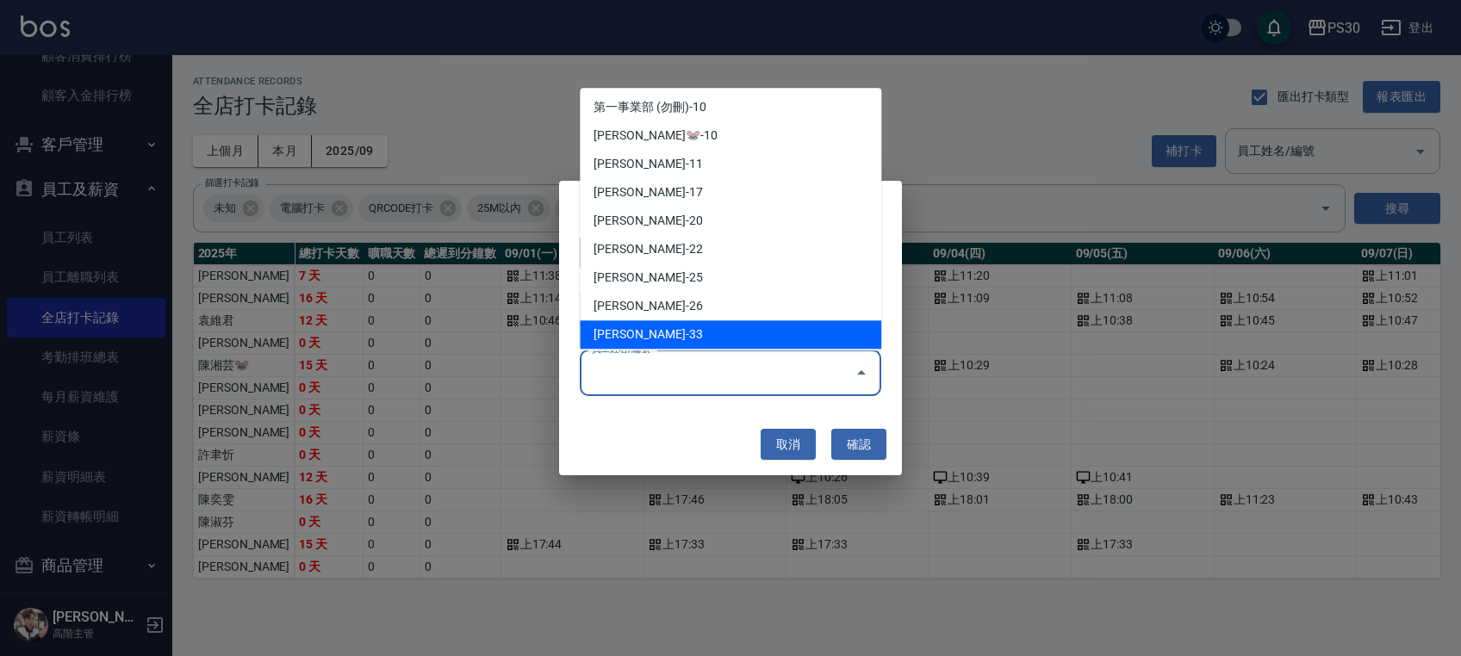
click at [761, 324] on li "洪采妤-33" at bounding box center [730, 335] width 301 height 28
type input "洪采妤"
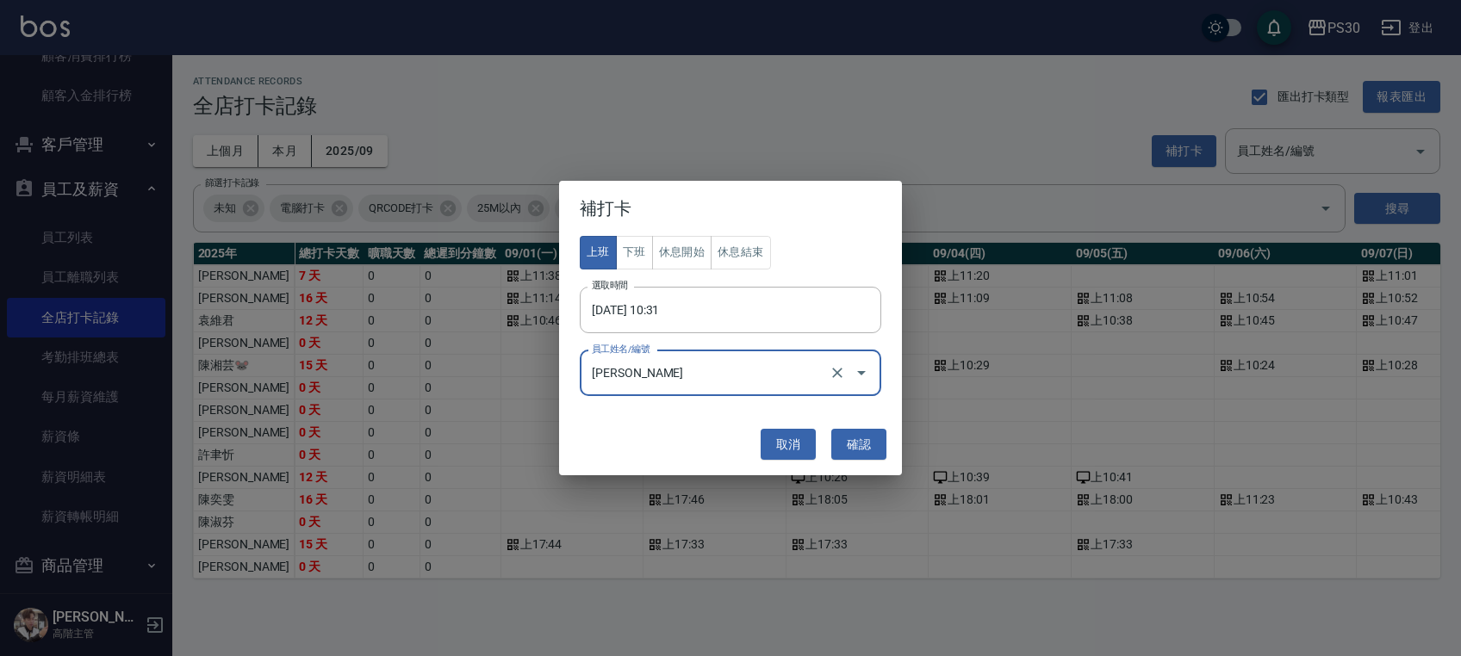
click at [868, 443] on button "確認" at bounding box center [858, 445] width 55 height 32
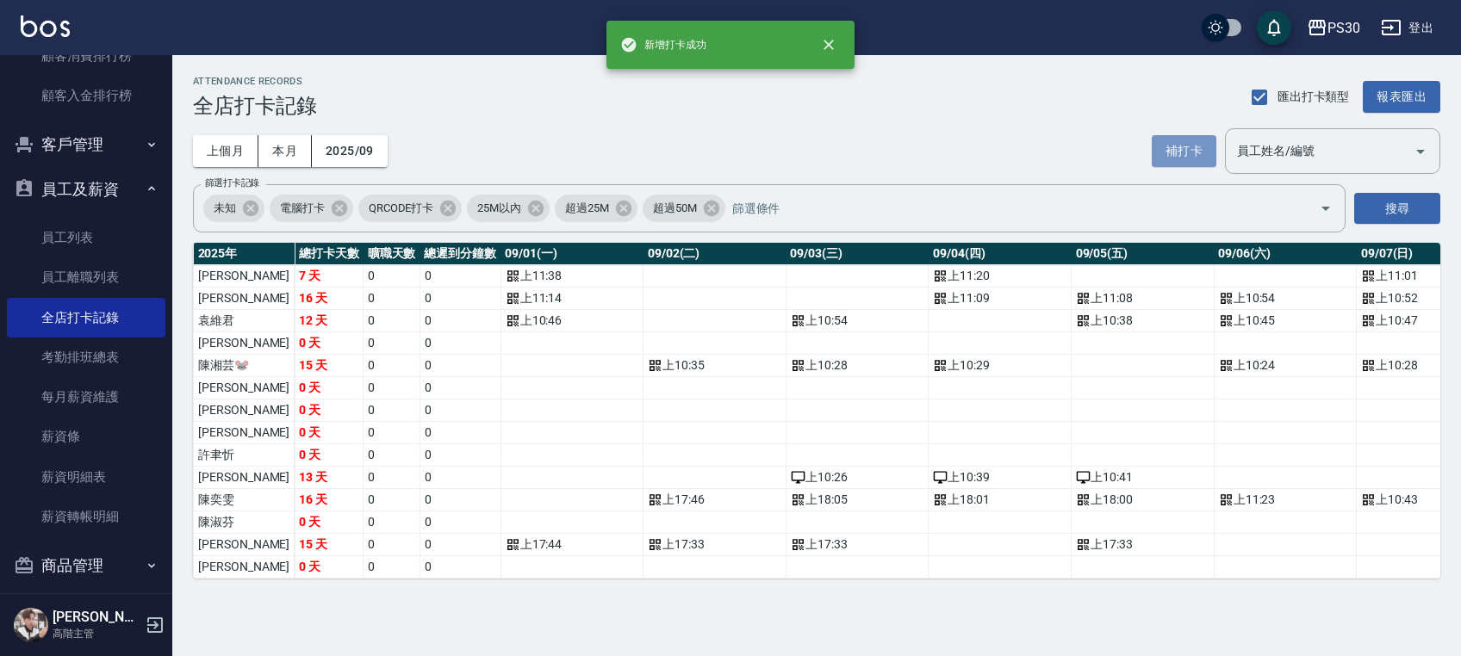
click at [1180, 162] on button "補打卡" at bounding box center [1184, 151] width 65 height 32
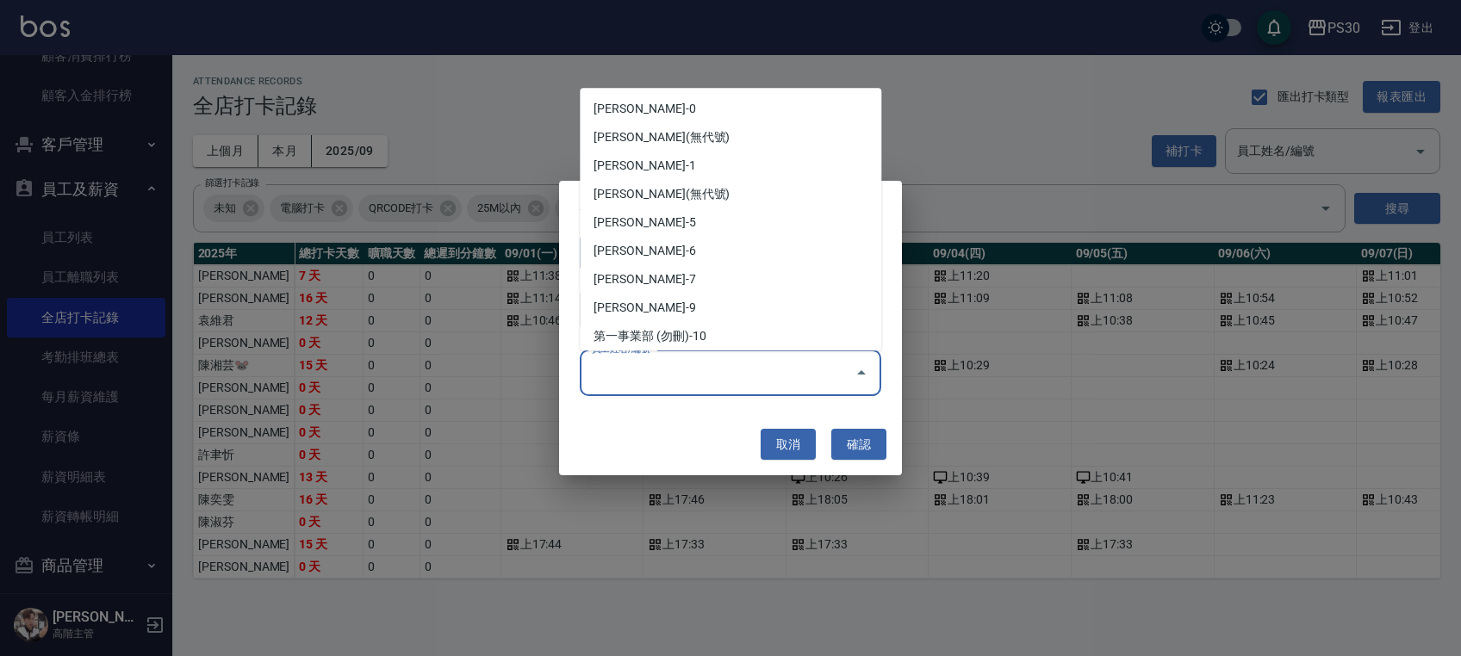
click at [815, 372] on input "員工姓名/編號" at bounding box center [717, 373] width 260 height 30
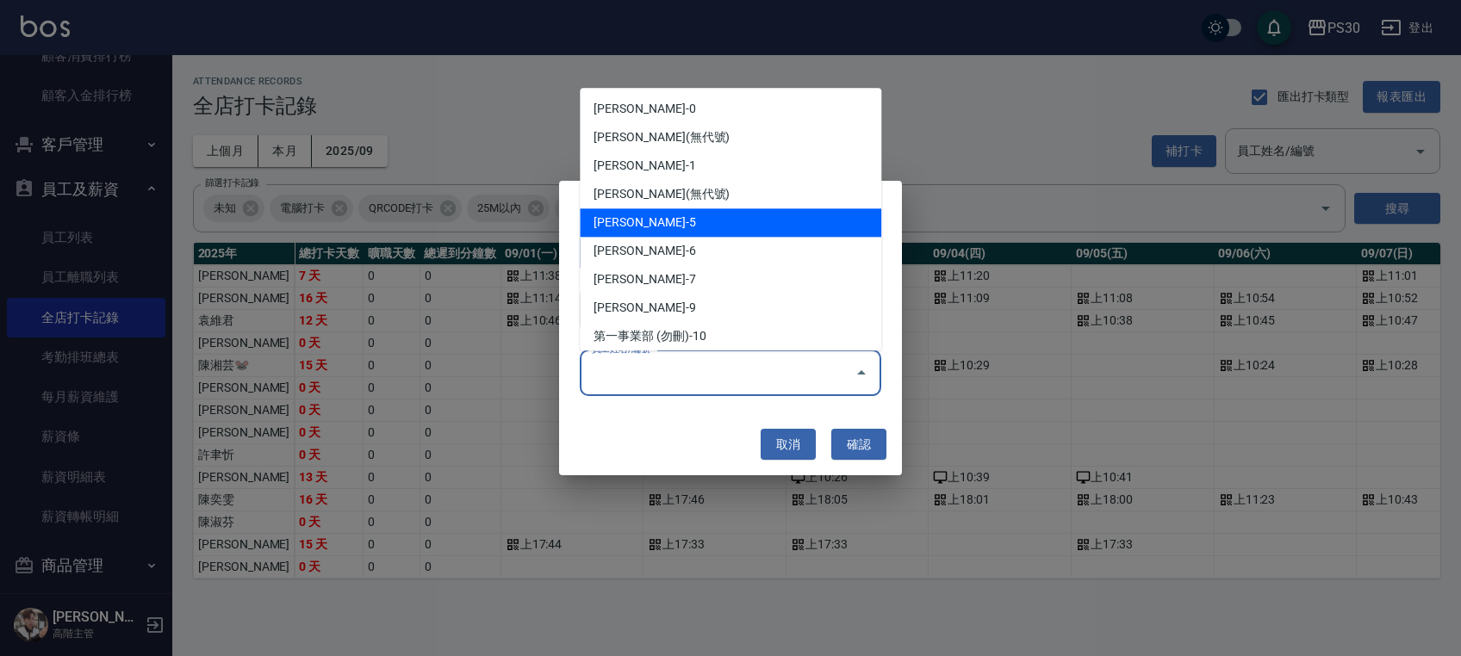
click at [738, 215] on li "袁維君-5" at bounding box center [730, 223] width 301 height 28
type input "袁維君"
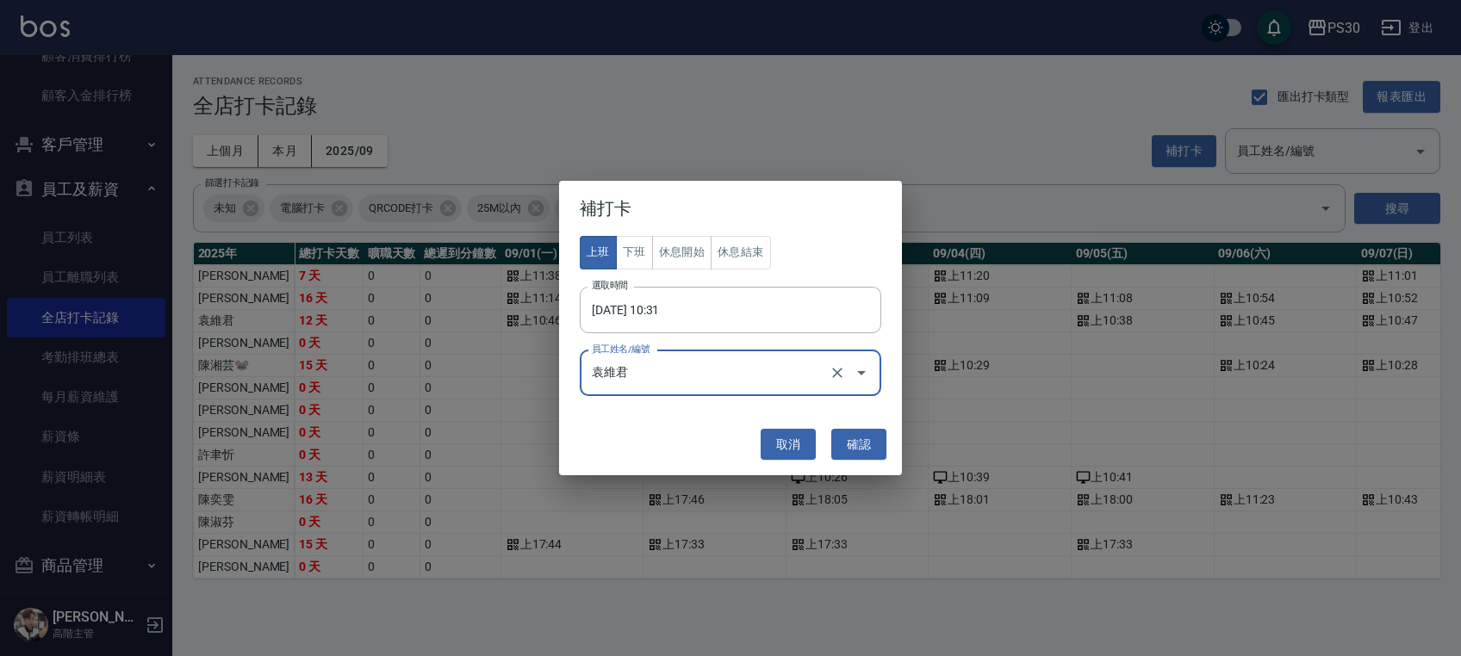
click at [738, 300] on input "2025/09/23 10:31" at bounding box center [724, 310] width 289 height 47
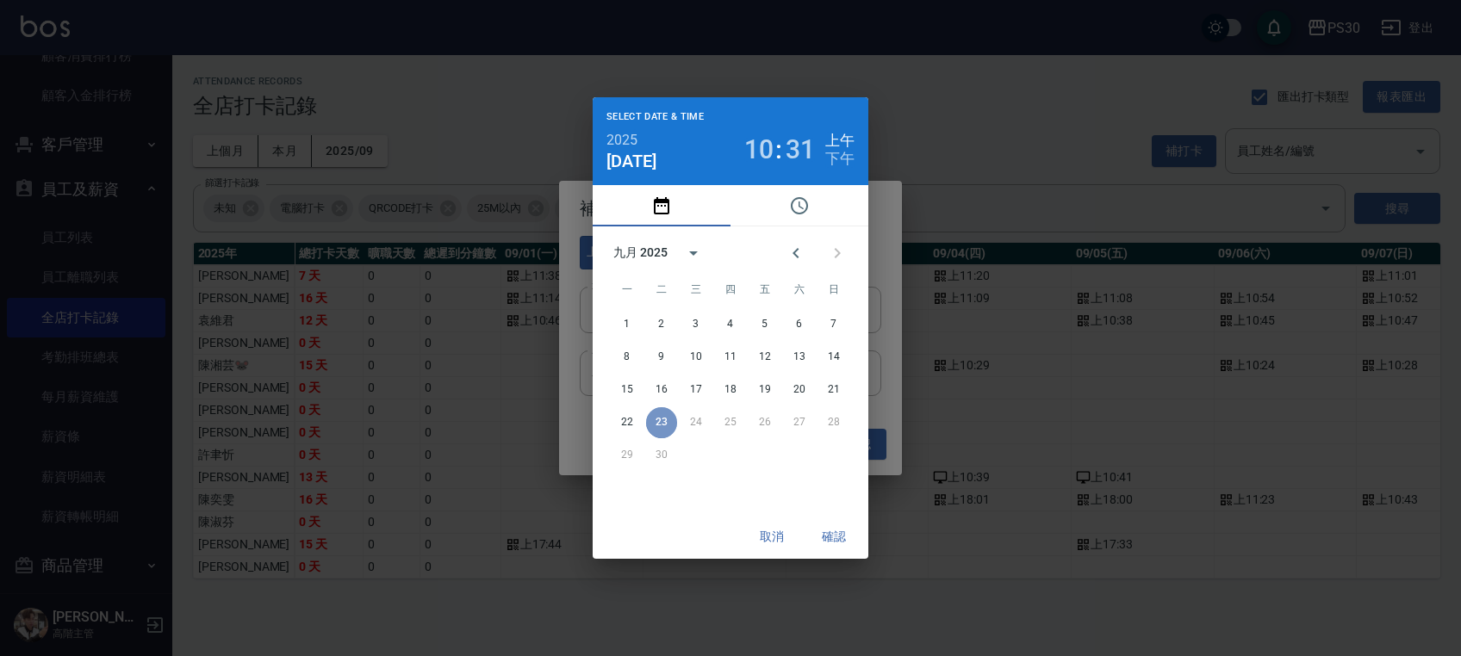
click at [660, 413] on button "23" at bounding box center [661, 422] width 31 height 31
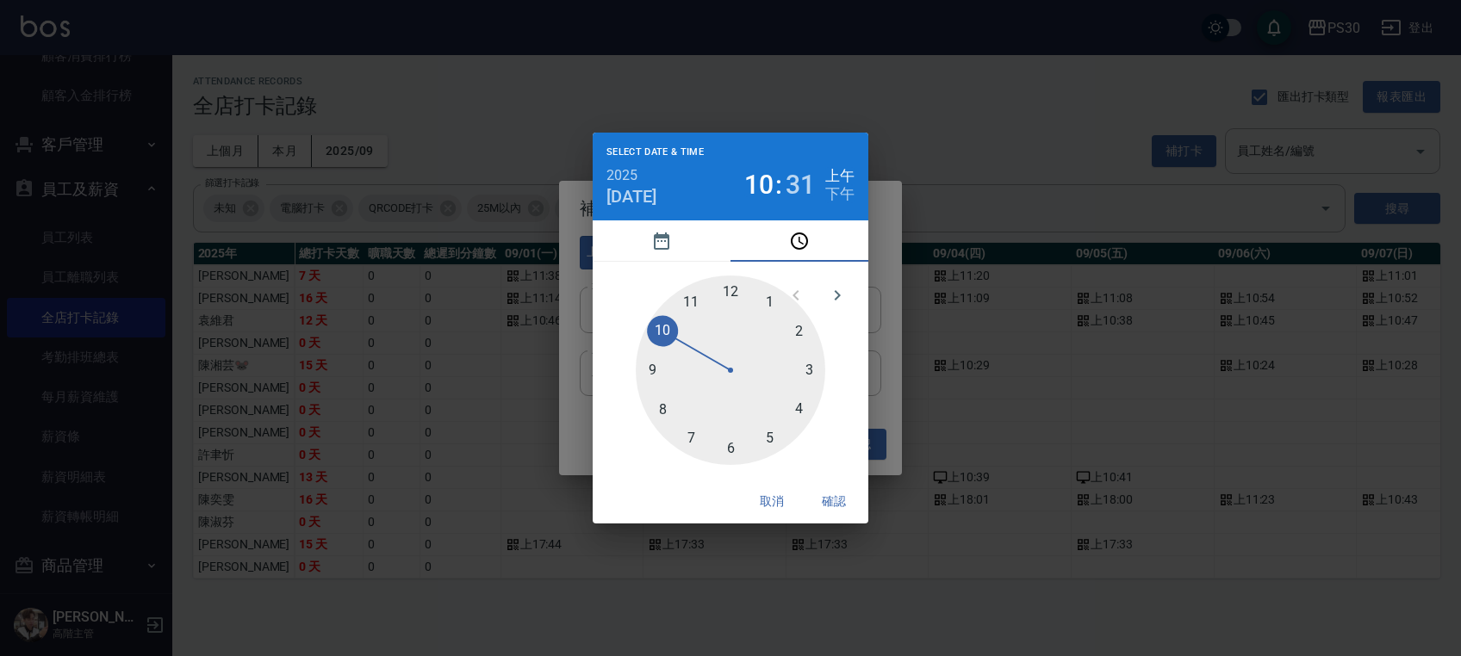
click at [660, 332] on div at bounding box center [731, 371] width 190 height 190
click at [656, 366] on div at bounding box center [731, 371] width 190 height 190
type input "2025/09/23 10:46"
click at [821, 496] on button "確認" at bounding box center [833, 502] width 55 height 32
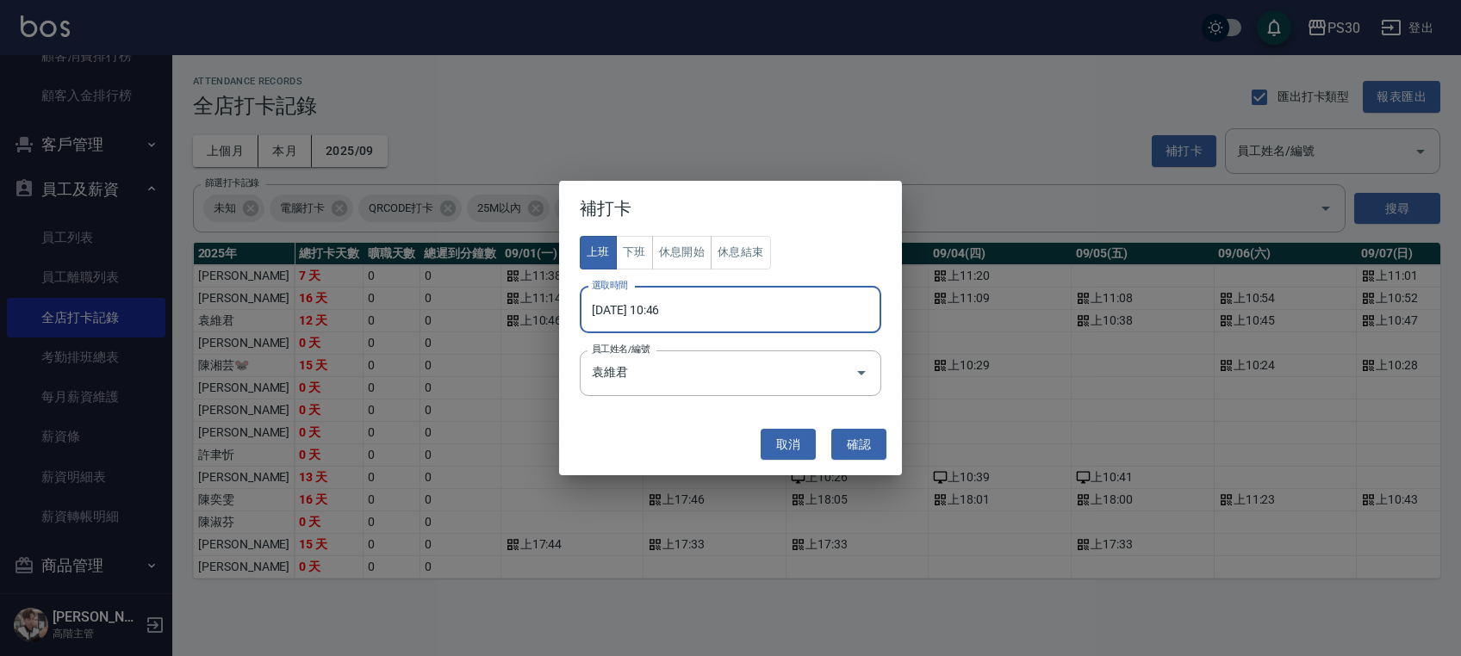
click at [856, 442] on button "確認" at bounding box center [858, 445] width 55 height 32
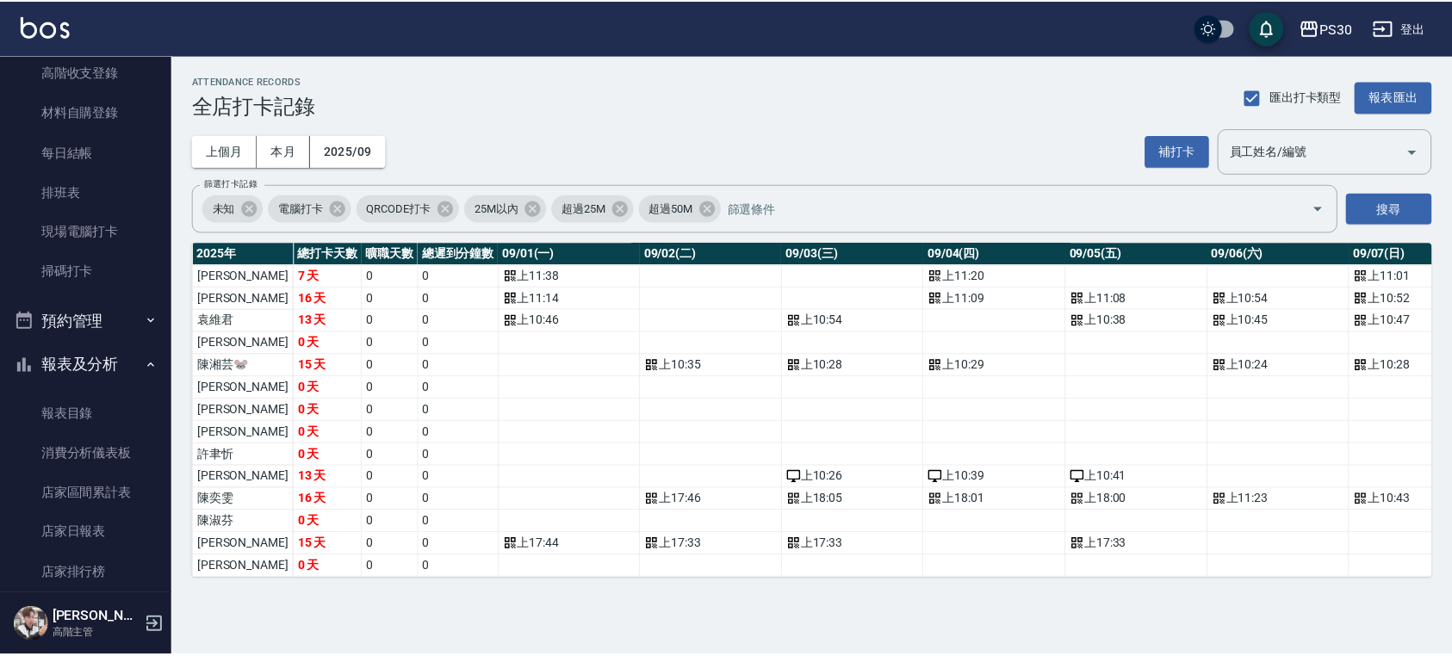
scroll to position [184, 0]
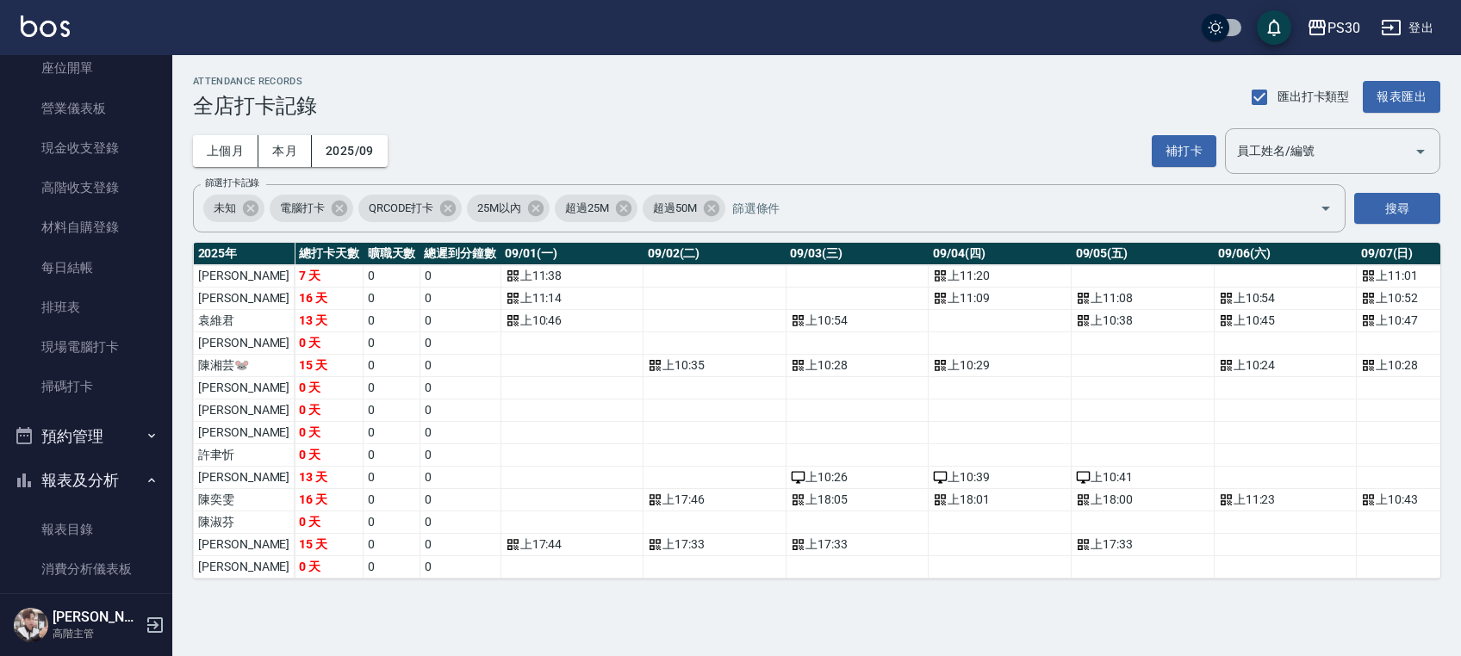
click at [107, 336] on link "現場電腦打卡" at bounding box center [86, 347] width 158 height 40
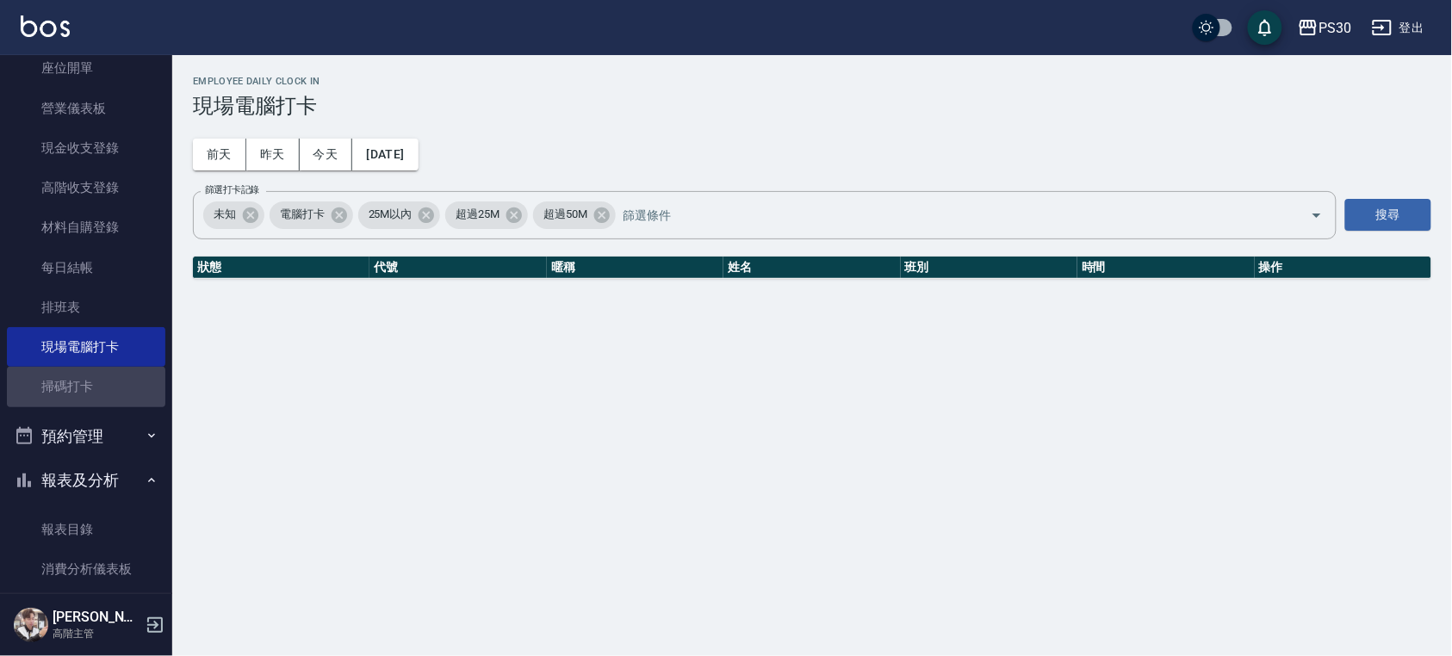
click at [98, 389] on link "掃碼打卡" at bounding box center [86, 387] width 158 height 40
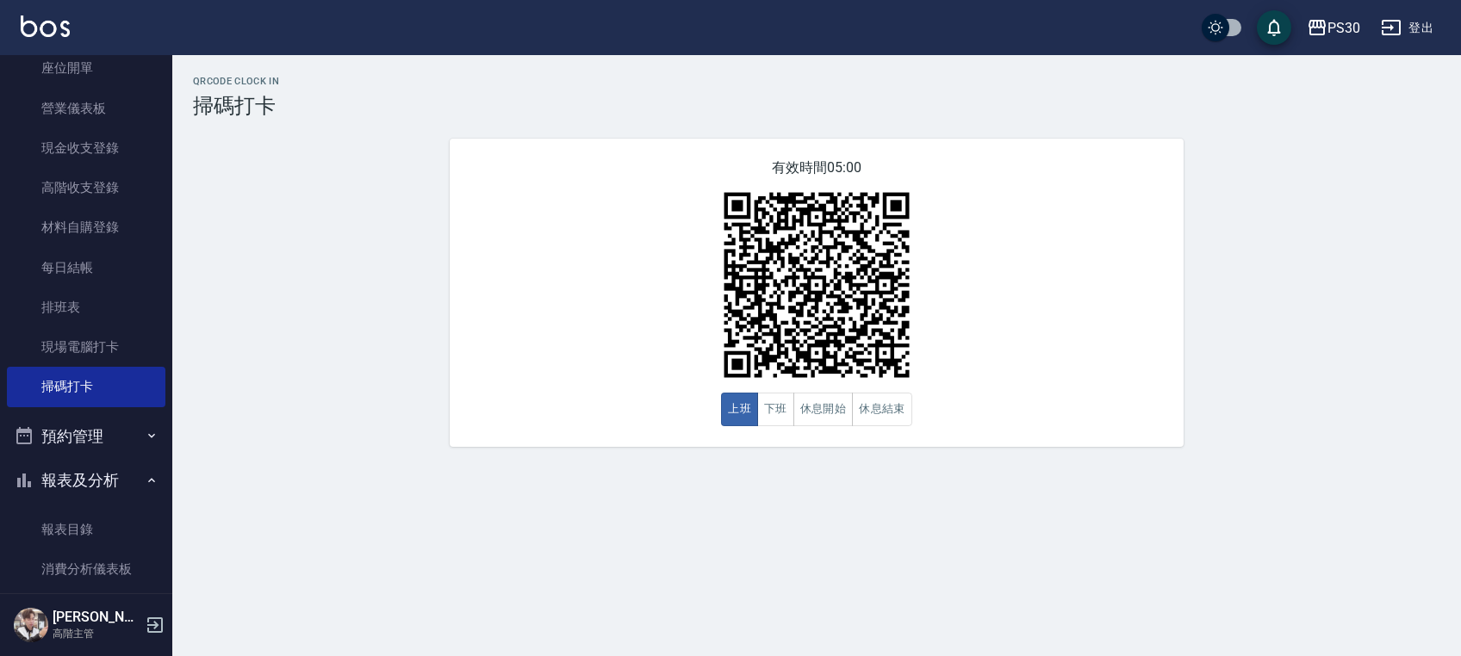
click at [110, 345] on link "現場電腦打卡" at bounding box center [86, 347] width 158 height 40
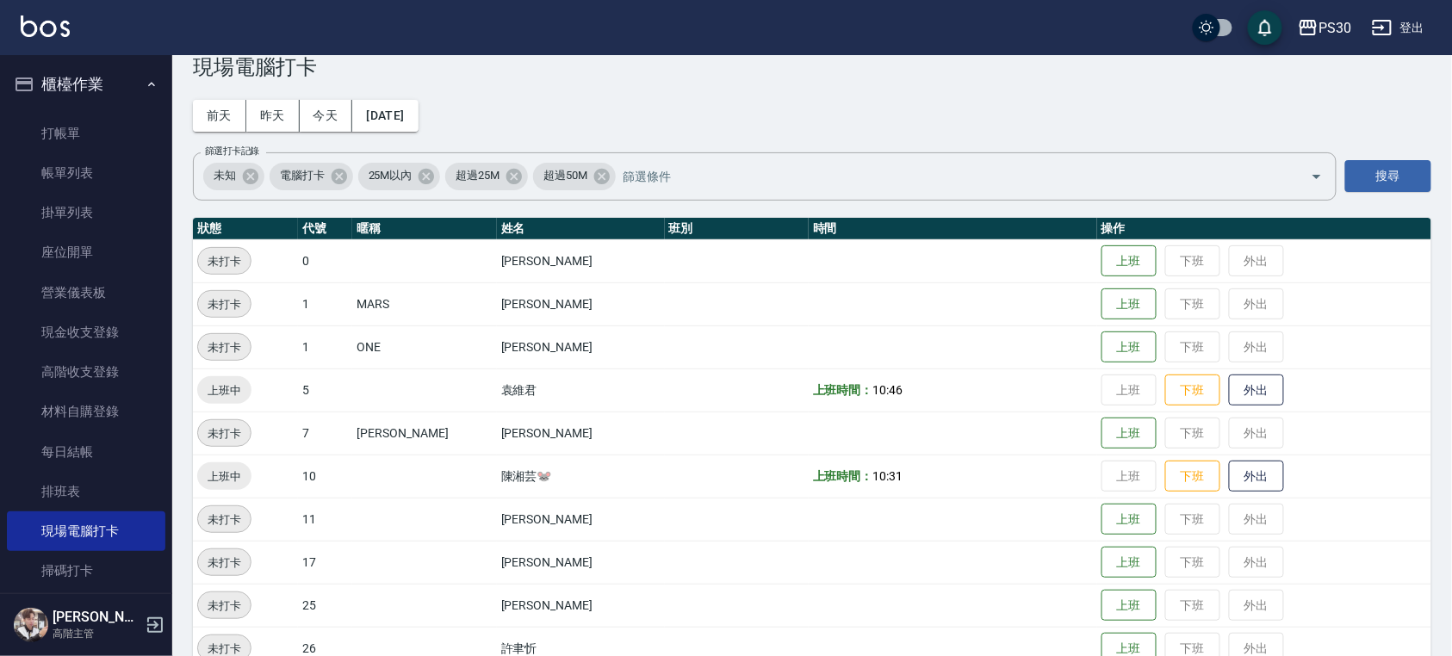
scroll to position [16, 0]
